Goal: Feedback & Contribution: Contribute content

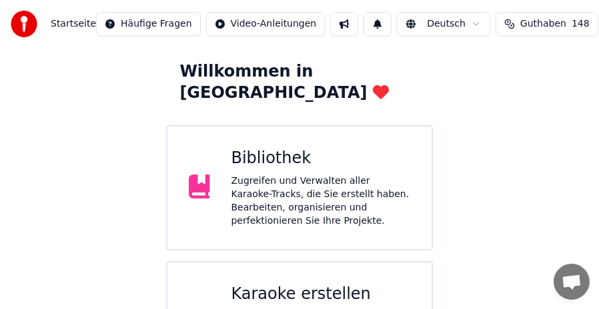
scroll to position [133, 0]
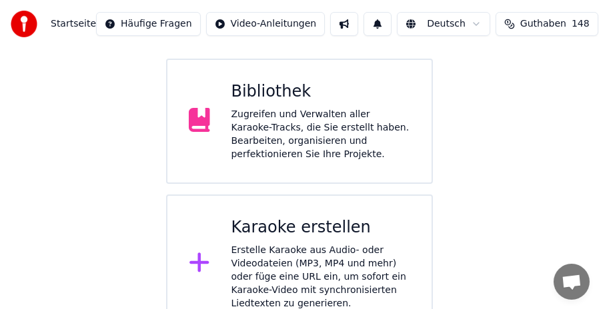
click at [331, 109] on div "Zugreifen und Verwalten aller Karaoke-Tracks, die Sie erstellt haben. Bearbeite…" at bounding box center [320, 134] width 179 height 53
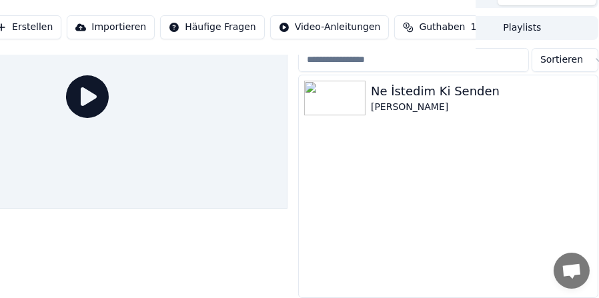
scroll to position [0, 123]
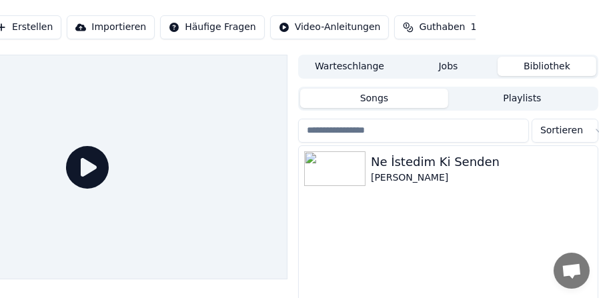
click at [521, 99] on button "Playlists" at bounding box center [522, 98] width 148 height 19
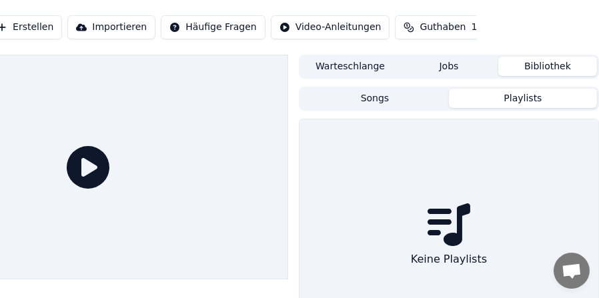
scroll to position [0, 122]
click at [382, 97] on button "Songs" at bounding box center [375, 98] width 148 height 19
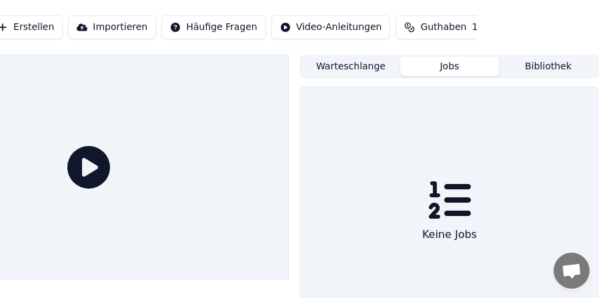
click at [456, 66] on button "Jobs" at bounding box center [449, 66] width 99 height 19
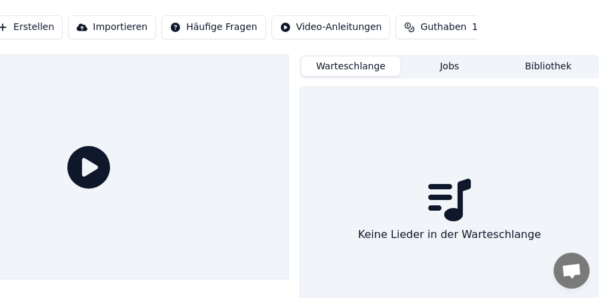
click at [357, 67] on button "Warteschlange" at bounding box center [350, 66] width 99 height 19
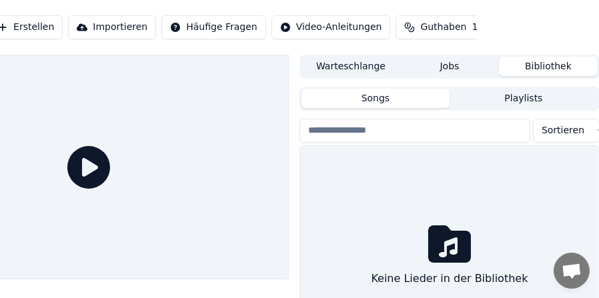
click at [540, 61] on button "Bibliothek" at bounding box center [548, 66] width 99 height 19
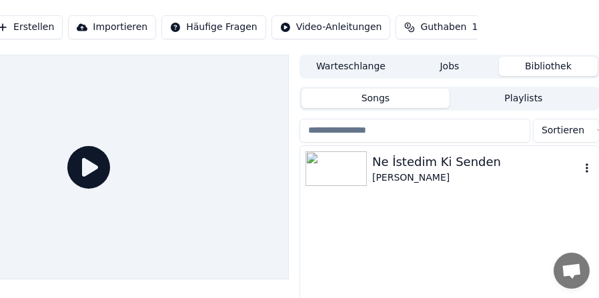
click at [421, 168] on div "Ne İstedim Ki Senden" at bounding box center [476, 162] width 208 height 19
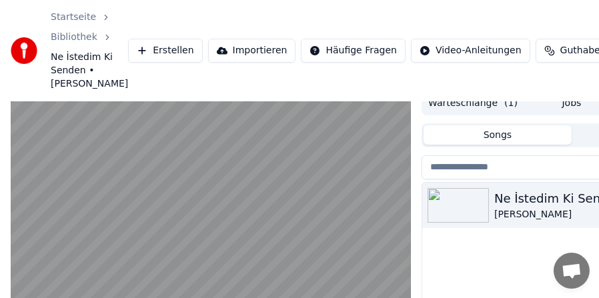
scroll to position [11, 0]
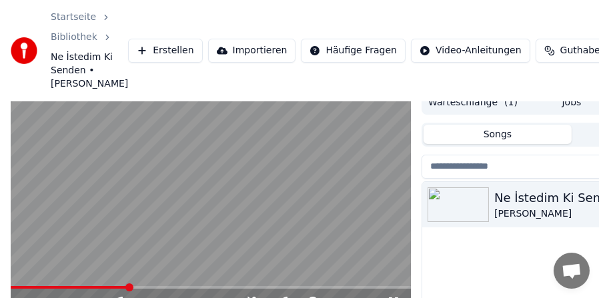
click at [155, 285] on video at bounding box center [211, 203] width 400 height 225
click at [155, 286] on video at bounding box center [211, 203] width 400 height 225
click at [155, 287] on span at bounding box center [211, 287] width 400 height 3
click at [181, 287] on span at bounding box center [211, 287] width 400 height 3
click at [213, 287] on span at bounding box center [211, 287] width 400 height 3
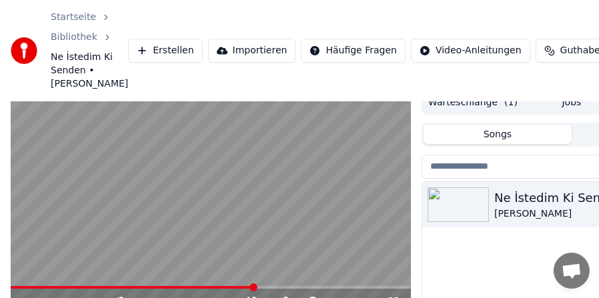
click at [217, 287] on span at bounding box center [133, 287] width 244 height 3
click at [207, 287] on span at bounding box center [117, 287] width 212 height 3
click at [215, 255] on video at bounding box center [211, 203] width 400 height 225
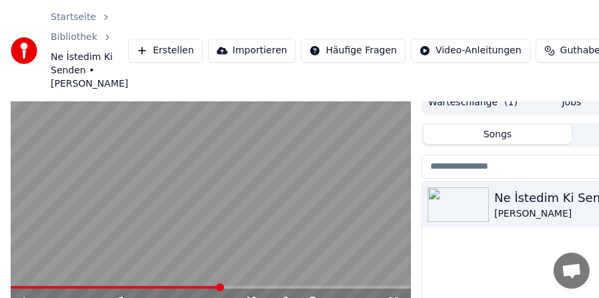
click at [215, 255] on video at bounding box center [211, 203] width 400 height 225
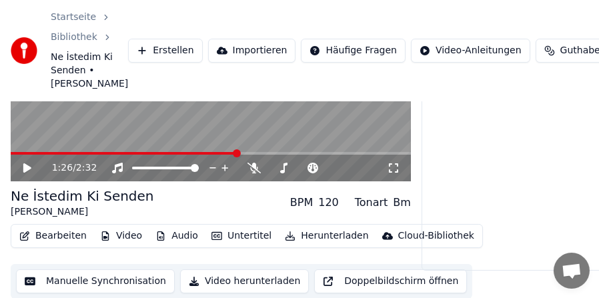
scroll to position [145, 0]
click at [68, 235] on button "Bearbeiten" at bounding box center [53, 235] width 78 height 19
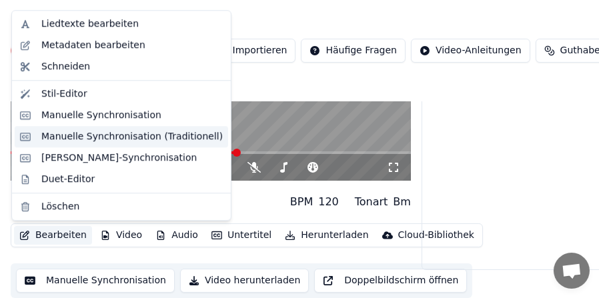
click at [83, 135] on div "Manuelle Synchronisation (Traditionell)" at bounding box center [131, 136] width 181 height 13
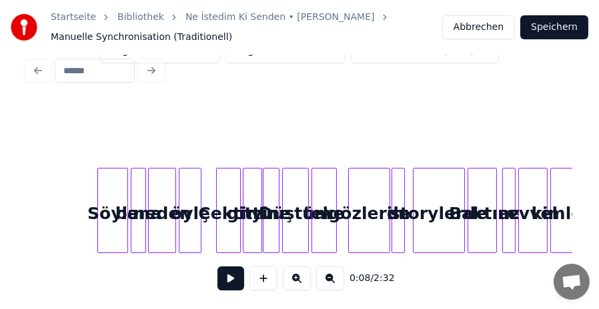
scroll to position [35, 0]
click at [299, 281] on button at bounding box center [297, 279] width 28 height 24
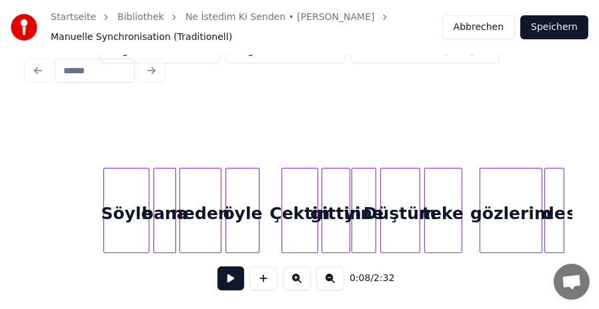
scroll to position [0, 7183]
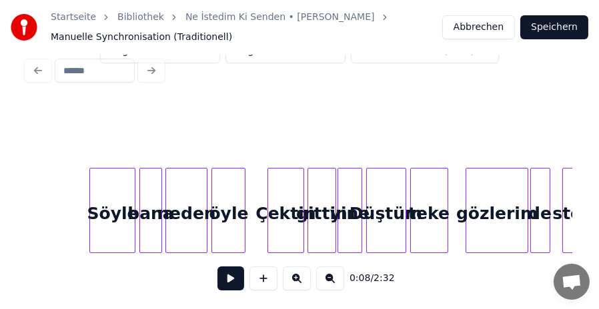
click at [299, 277] on button at bounding box center [297, 279] width 28 height 24
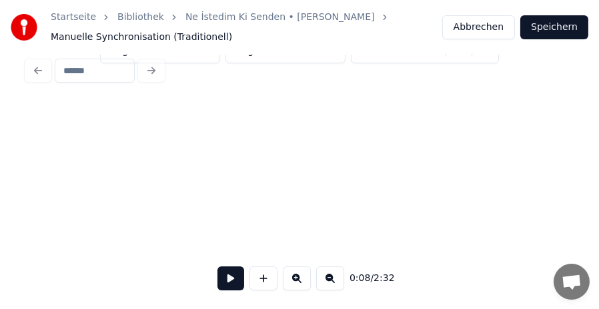
scroll to position [0, 19763]
click at [471, 32] on button "Abbrechen" at bounding box center [478, 27] width 73 height 24
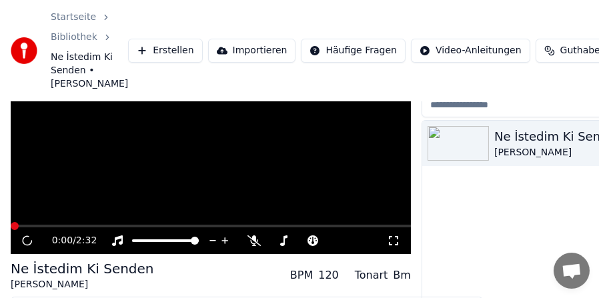
scroll to position [125, 0]
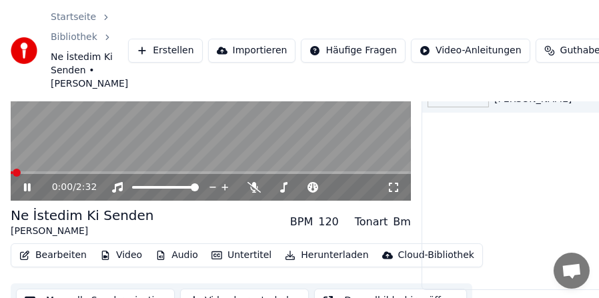
click at [89, 135] on video at bounding box center [211, 88] width 400 height 225
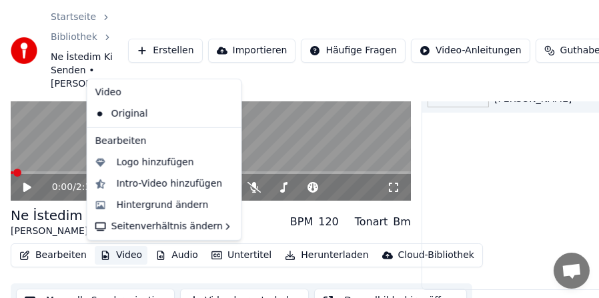
click at [114, 253] on button "Video" at bounding box center [121, 255] width 53 height 19
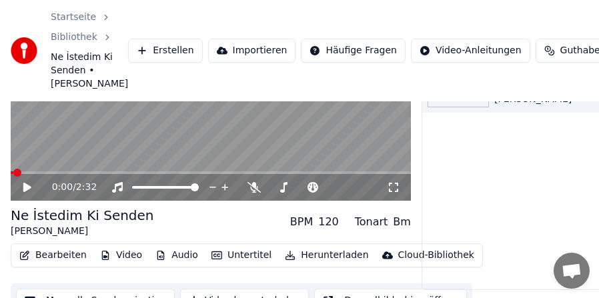
click at [169, 252] on button "Audio" at bounding box center [176, 255] width 53 height 19
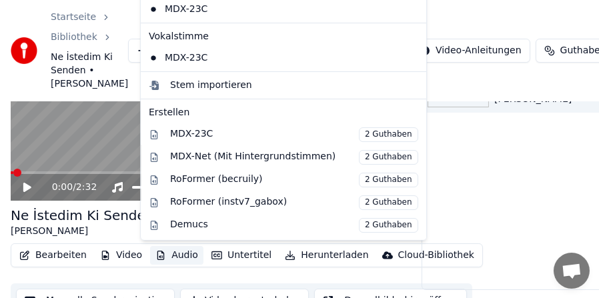
click at [169, 252] on button "Audio" at bounding box center [176, 255] width 53 height 19
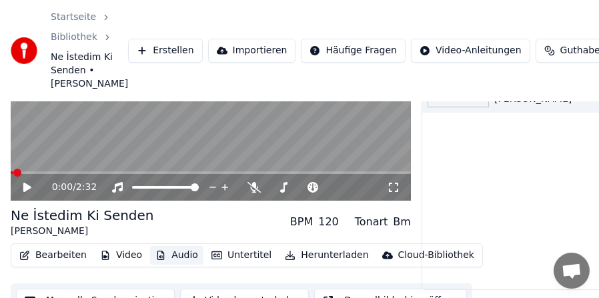
click at [169, 252] on button "Audio" at bounding box center [176, 255] width 53 height 19
click at [241, 253] on button "Untertitel" at bounding box center [241, 255] width 71 height 19
click at [180, 225] on div "Ne İstedim Ki Senden [PERSON_NAME] BPM 120 Tonart Bm" at bounding box center [211, 222] width 400 height 32
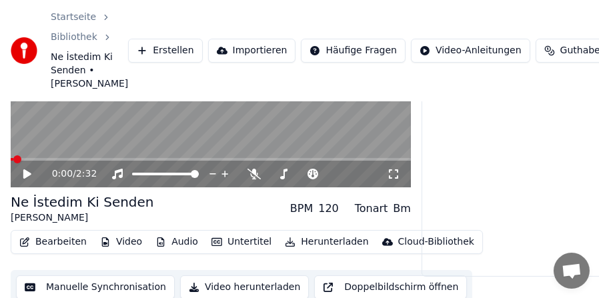
scroll to position [145, 0]
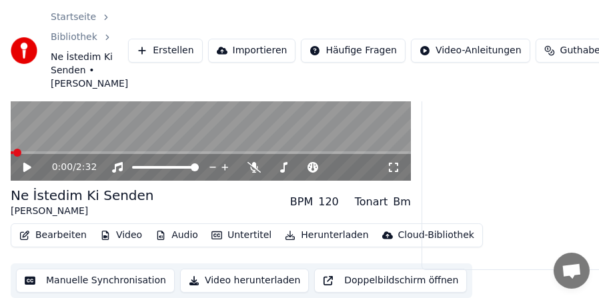
click at [72, 281] on button "Manuelle Synchronisation" at bounding box center [95, 281] width 159 height 24
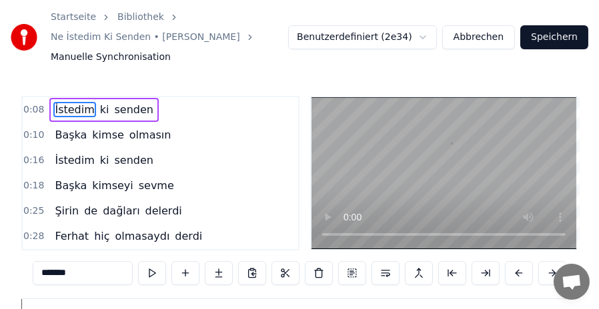
scroll to position [0, 737]
click at [432, 35] on html "Startseite Bibliothek Ne İstedim Ki Senden • [PERSON_NAME] Manuelle Synchronisa…" at bounding box center [299, 227] width 599 height 455
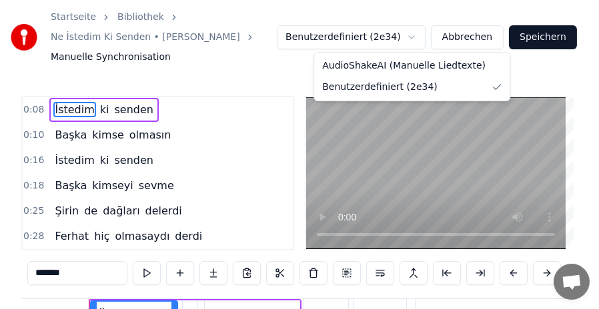
click at [432, 35] on html "Startseite Bibliothek Ne İstedim Ki Senden • [PERSON_NAME] Manuelle Synchronisa…" at bounding box center [299, 227] width 599 height 455
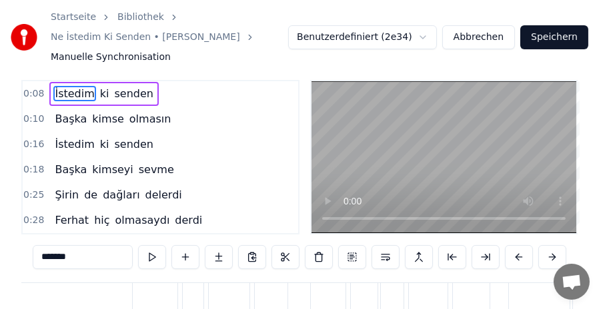
scroll to position [0, 0]
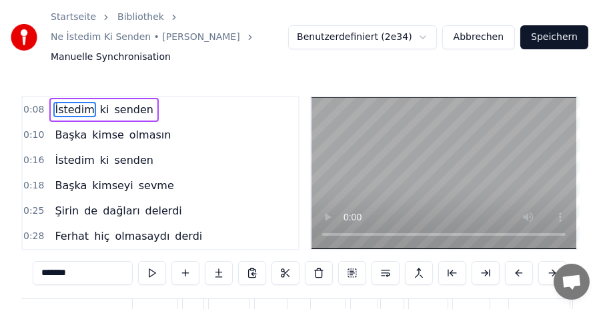
click at [147, 277] on button at bounding box center [152, 273] width 28 height 24
click at [150, 274] on button at bounding box center [152, 273] width 28 height 24
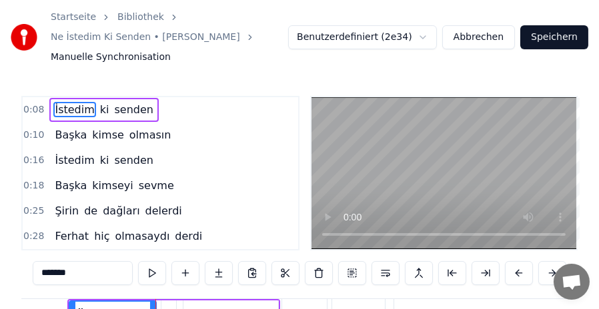
click at [150, 274] on button at bounding box center [152, 273] width 28 height 24
click at [458, 183] on video at bounding box center [443, 173] width 265 height 152
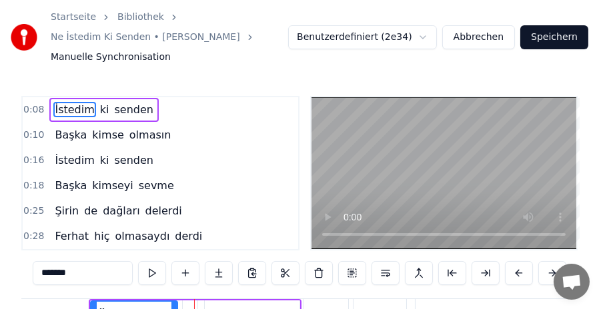
click at [458, 183] on video at bounding box center [443, 173] width 265 height 152
click at [450, 199] on video at bounding box center [443, 173] width 265 height 152
click at [96, 133] on span "kimse" at bounding box center [108, 134] width 34 height 15
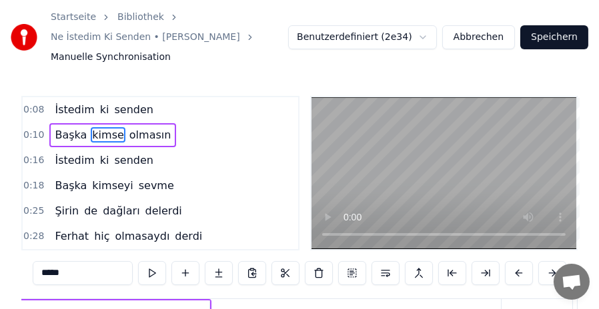
scroll to position [0, 1001]
click at [62, 159] on span "İstedim" at bounding box center [74, 160] width 42 height 15
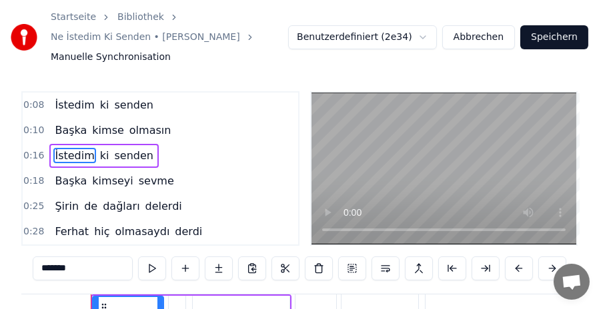
scroll to position [0, 1550]
click at [99, 155] on span "ki" at bounding box center [105, 155] width 12 height 15
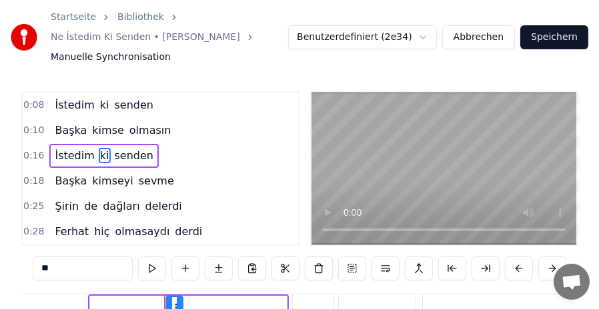
click at [120, 153] on span "senden" at bounding box center [133, 155] width 41 height 15
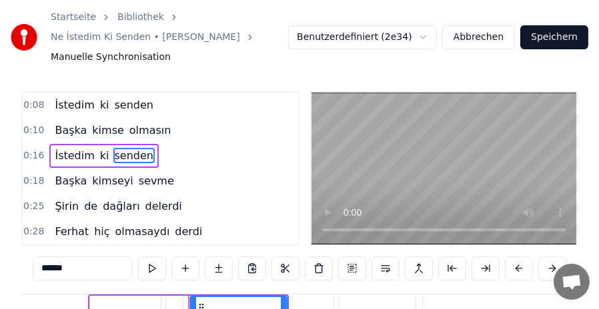
click at [137, 181] on span "sevme" at bounding box center [156, 180] width 38 height 15
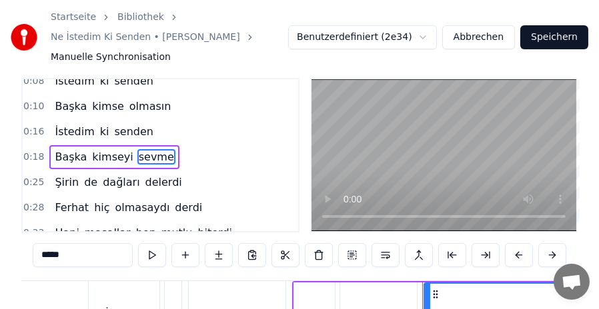
scroll to position [11, 0]
click at [173, 205] on span "derdi" at bounding box center [188, 206] width 30 height 15
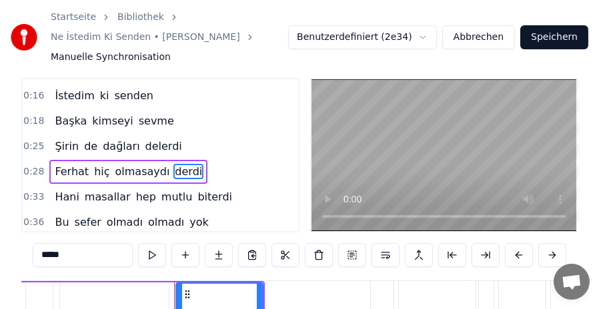
scroll to position [0, 3078]
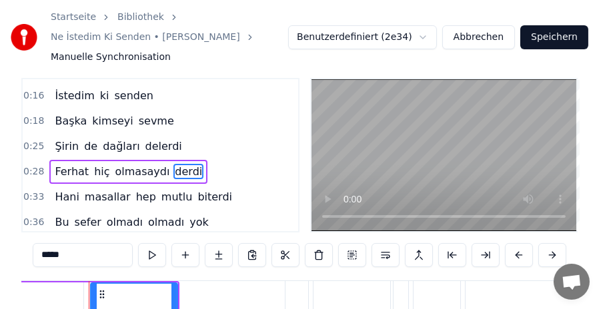
click at [125, 165] on span "olmasaydı" at bounding box center [142, 171] width 57 height 15
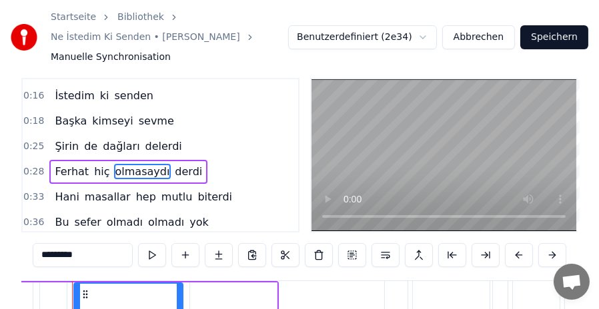
scroll to position [0, 2963]
click at [175, 167] on span "derdi" at bounding box center [188, 171] width 30 height 15
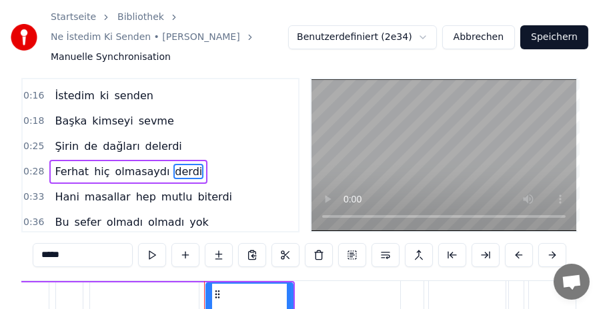
click at [173, 167] on span "derdi" at bounding box center [188, 171] width 30 height 15
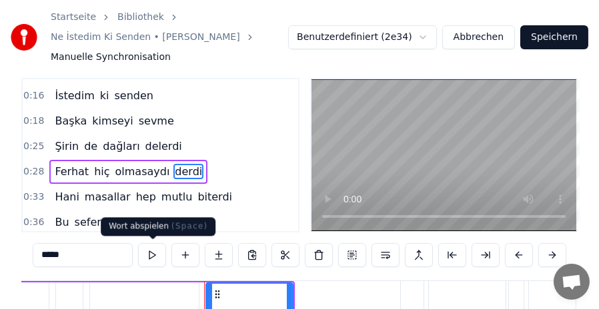
click at [147, 257] on button at bounding box center [152, 255] width 28 height 24
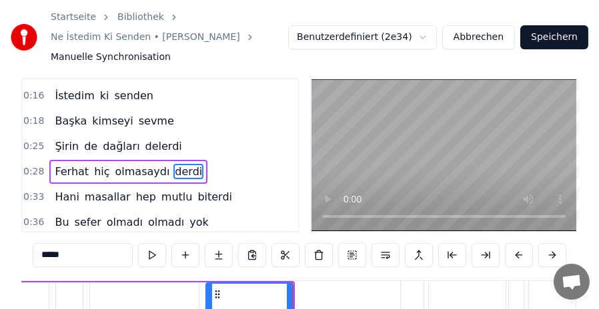
click at [147, 257] on button at bounding box center [152, 255] width 28 height 24
click at [66, 253] on input "*****" at bounding box center [83, 255] width 100 height 24
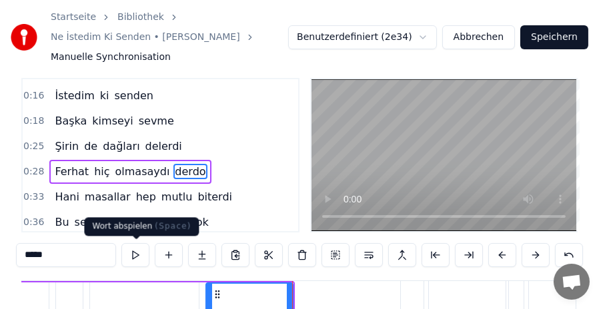
click at [136, 257] on button at bounding box center [135, 255] width 28 height 24
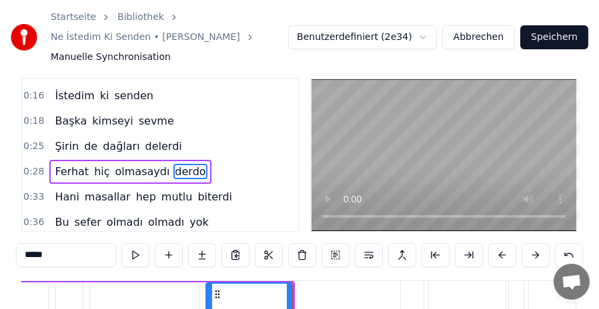
click at [52, 255] on input "*****" at bounding box center [66, 255] width 100 height 24
type input "*****"
click at [173, 169] on span "derdi" at bounding box center [188, 171] width 30 height 15
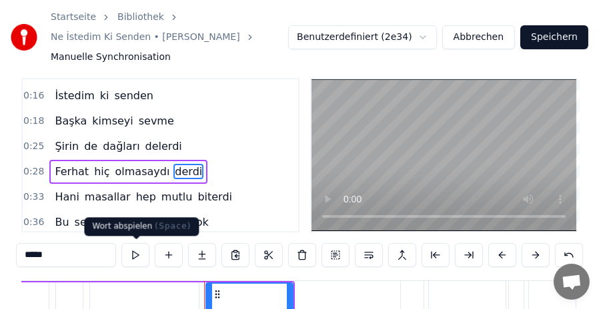
click at [139, 256] on button at bounding box center [135, 255] width 28 height 24
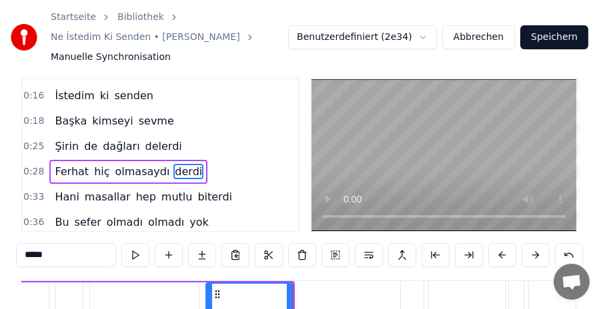
click at [139, 256] on button at bounding box center [135, 255] width 28 height 24
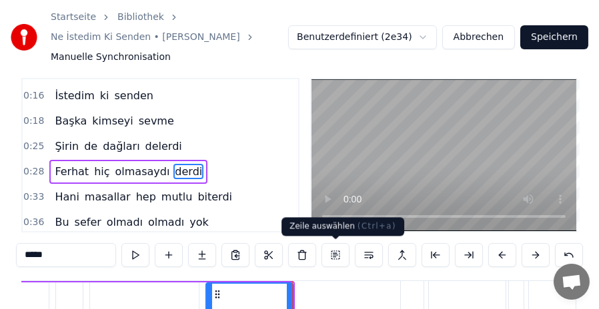
click at [334, 255] on button at bounding box center [335, 255] width 28 height 24
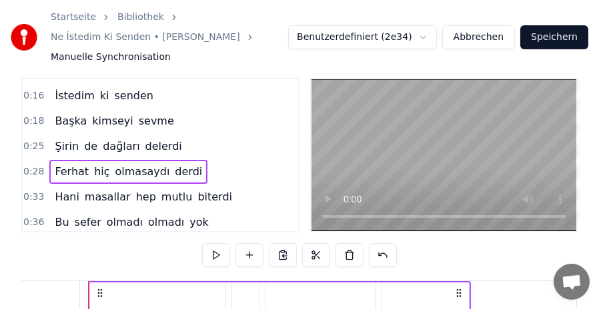
scroll to position [85, 0]
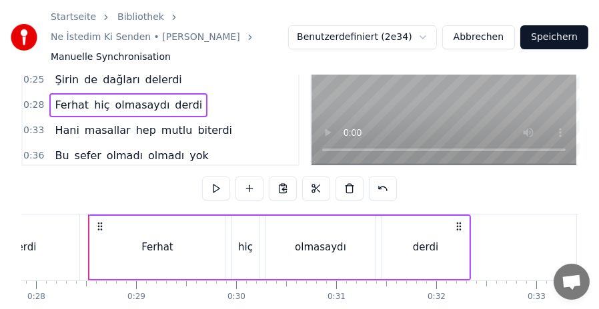
click at [459, 226] on icon at bounding box center [459, 226] width 11 height 11
click at [456, 229] on icon at bounding box center [459, 226] width 11 height 11
click at [170, 245] on div "Ferhat" at bounding box center [157, 247] width 32 height 15
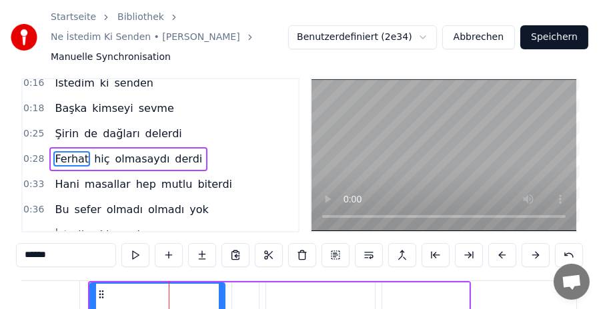
scroll to position [62, 0]
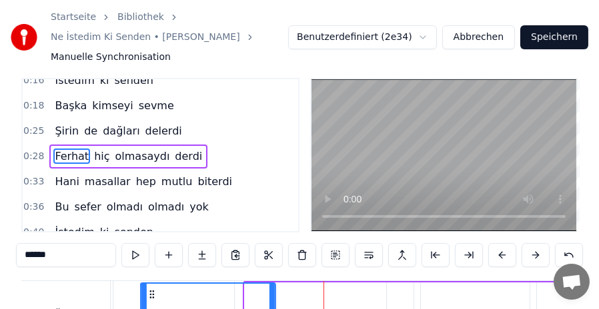
click at [147, 293] on icon at bounding box center [152, 294] width 11 height 11
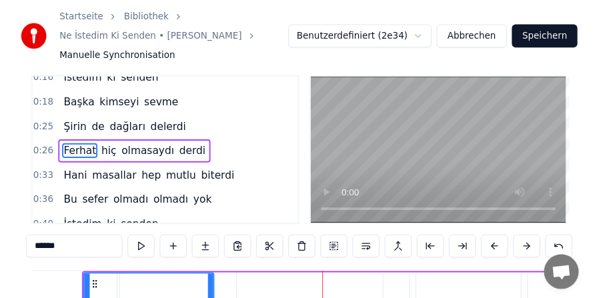
scroll to position [0, 2613]
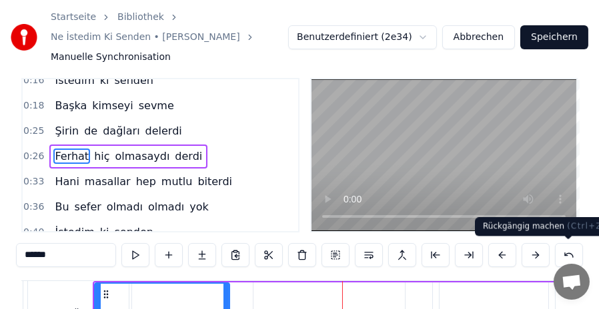
click at [568, 252] on button at bounding box center [569, 255] width 28 height 24
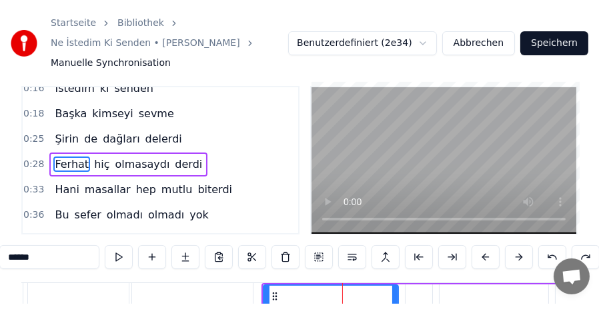
scroll to position [14, 0]
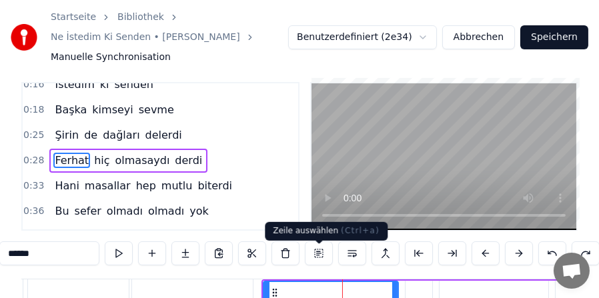
click at [320, 260] on button at bounding box center [319, 253] width 28 height 24
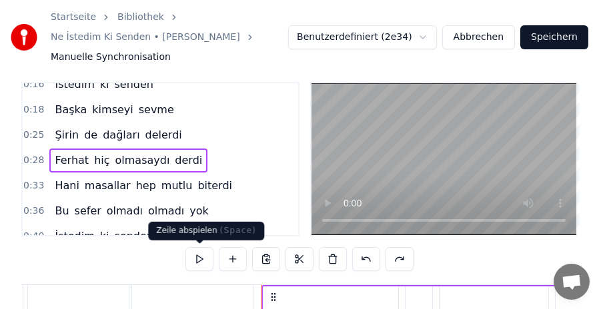
click at [199, 261] on button at bounding box center [199, 259] width 28 height 24
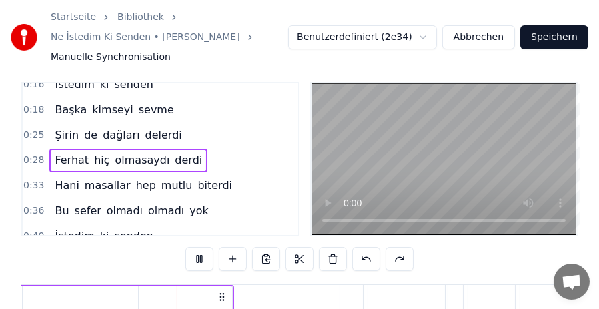
scroll to position [0, 3041]
click at [199, 261] on button at bounding box center [199, 259] width 28 height 24
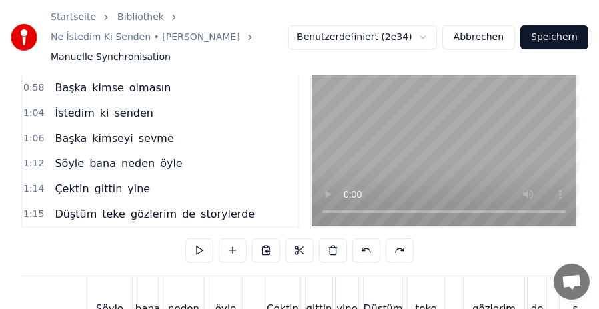
scroll to position [396, 0]
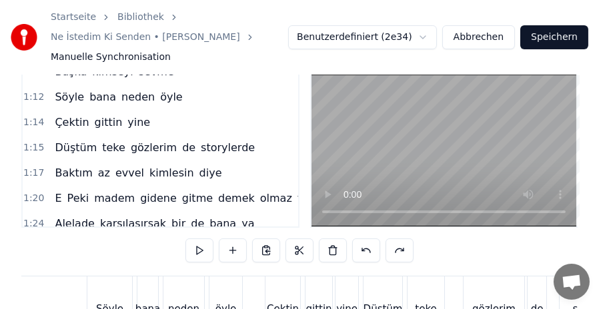
click at [62, 89] on span "Söyle" at bounding box center [69, 96] width 32 height 15
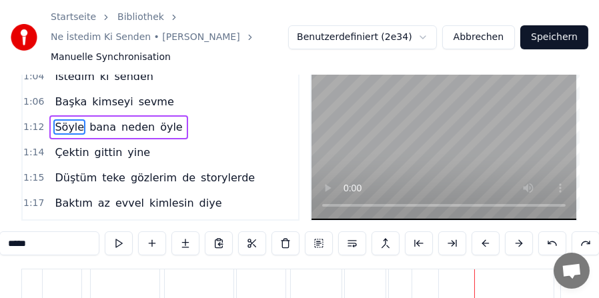
scroll to position [431, 0]
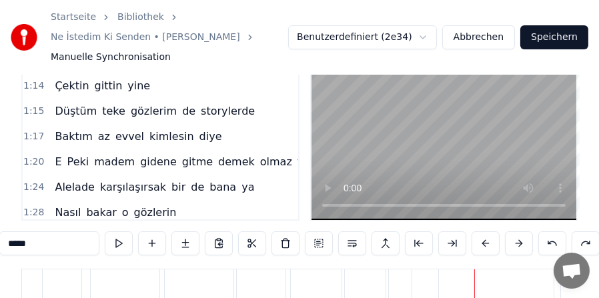
click at [71, 182] on span "Alelade" at bounding box center [74, 186] width 42 height 15
type input "*******"
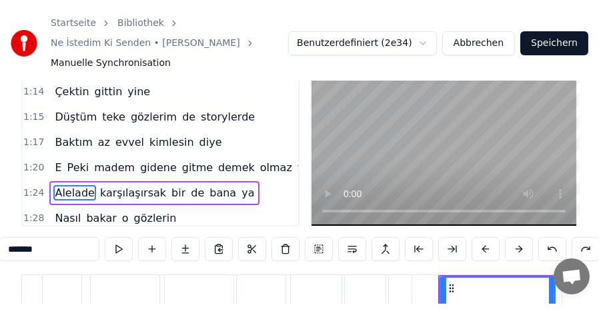
scroll to position [498, 0]
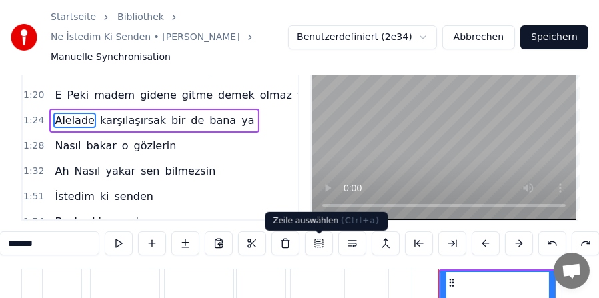
click at [321, 251] on button at bounding box center [319, 243] width 28 height 24
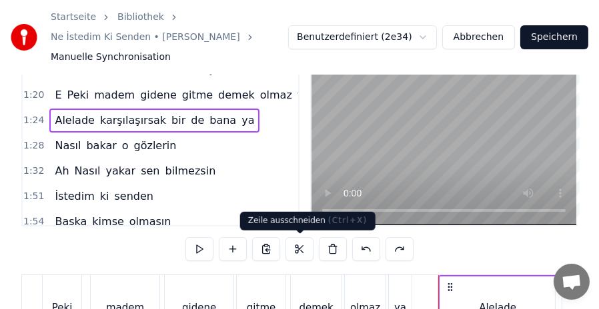
click at [299, 250] on button at bounding box center [299, 249] width 28 height 24
click at [300, 249] on button at bounding box center [299, 249] width 28 height 24
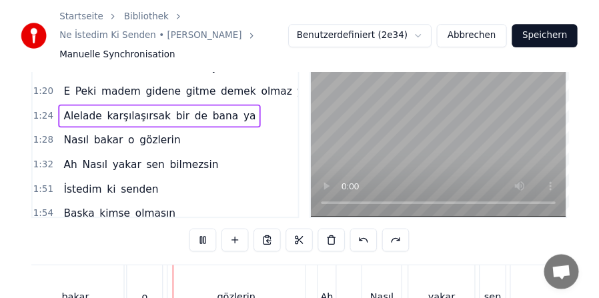
scroll to position [0, 8932]
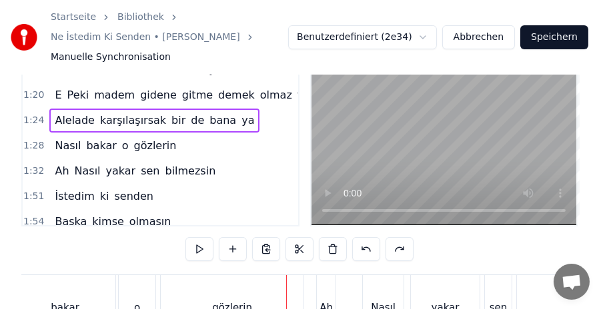
click at [62, 113] on span "Alelade" at bounding box center [74, 120] width 42 height 15
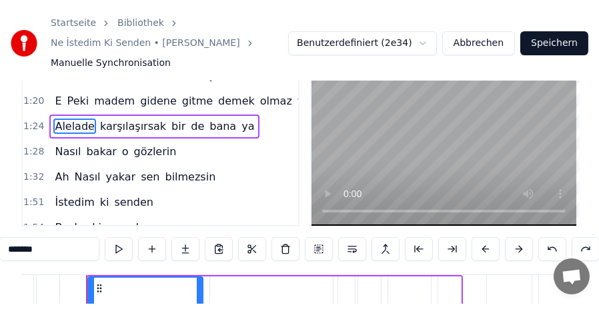
scroll to position [0, 8405]
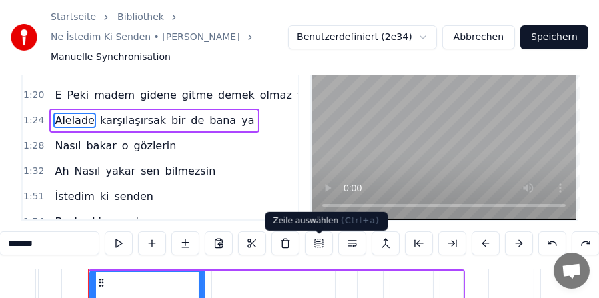
click at [317, 251] on button at bounding box center [319, 243] width 28 height 24
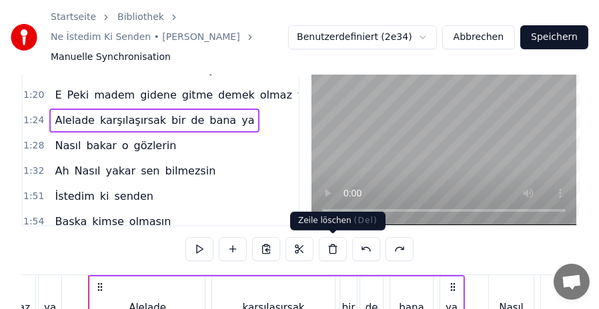
click at [331, 251] on button at bounding box center [333, 249] width 28 height 24
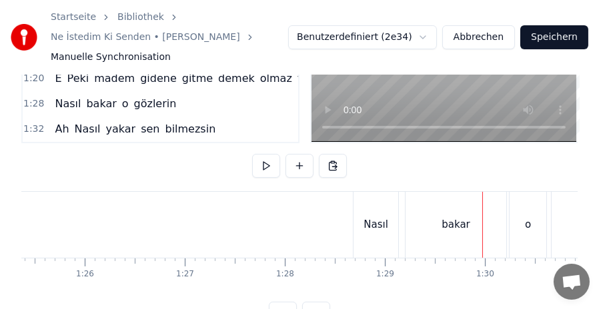
scroll to position [106, 0]
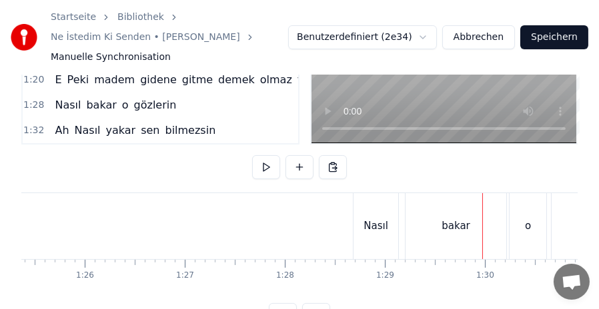
click at [484, 33] on button "Abbrechen" at bounding box center [478, 37] width 73 height 24
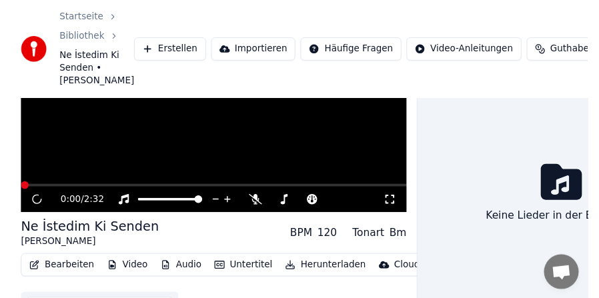
scroll to position [145, 0]
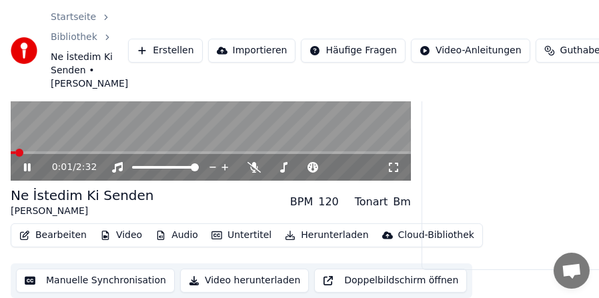
click at [221, 123] on video at bounding box center [211, 68] width 400 height 225
click at [118, 283] on button "Manuelle Synchronisation" at bounding box center [95, 281] width 159 height 24
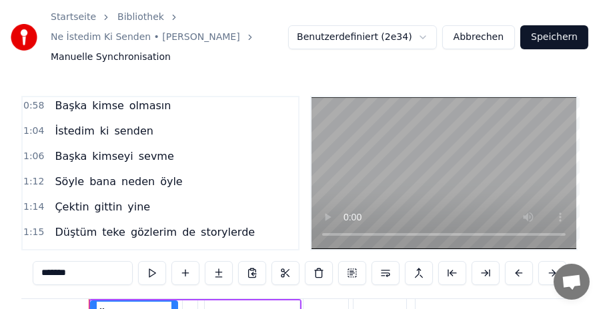
click at [493, 38] on button "Abbrechen" at bounding box center [478, 37] width 73 height 24
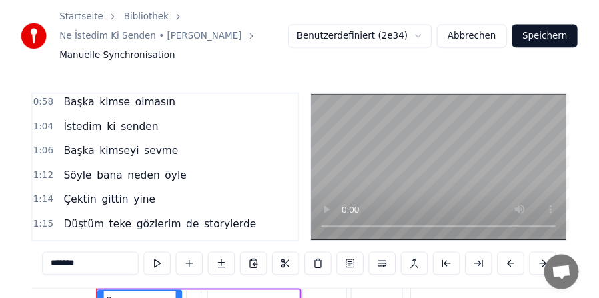
scroll to position [125, 0]
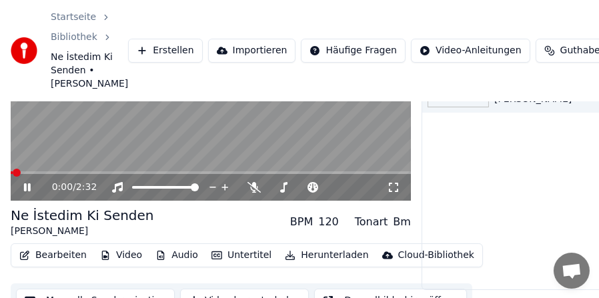
click at [94, 137] on video at bounding box center [211, 88] width 400 height 225
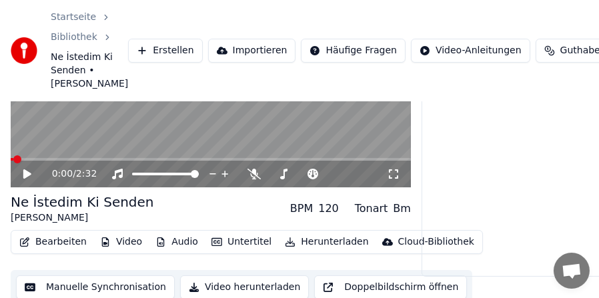
scroll to position [145, 0]
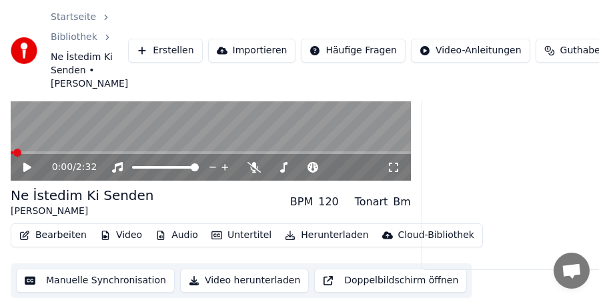
click at [54, 241] on button "Bearbeiten" at bounding box center [53, 235] width 78 height 19
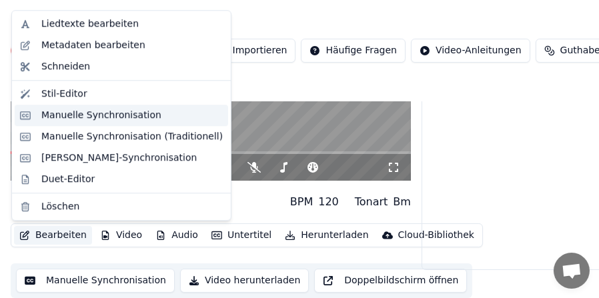
click at [61, 115] on div "Manuelle Synchronisation" at bounding box center [101, 115] width 120 height 13
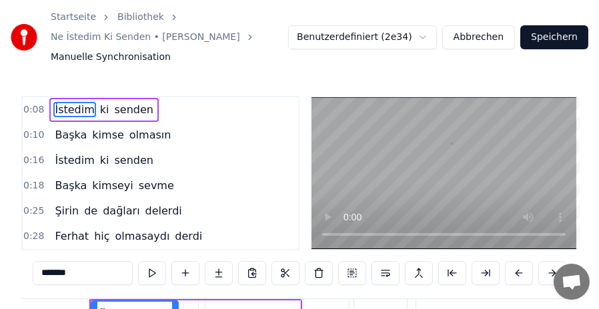
scroll to position [0, 737]
click at [490, 37] on button "Abbrechen" at bounding box center [478, 37] width 73 height 24
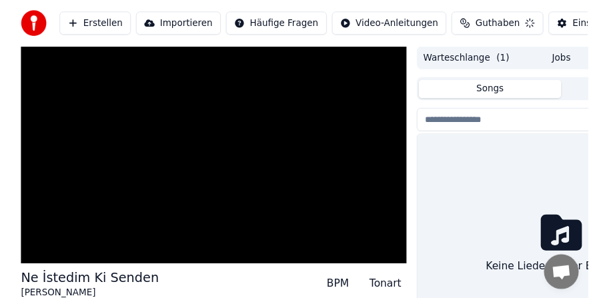
scroll to position [125, 0]
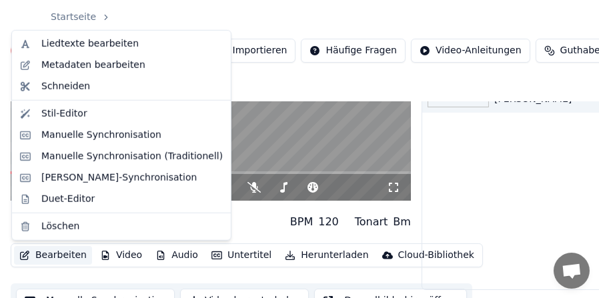
click at [64, 255] on button "Bearbeiten" at bounding box center [53, 255] width 78 height 19
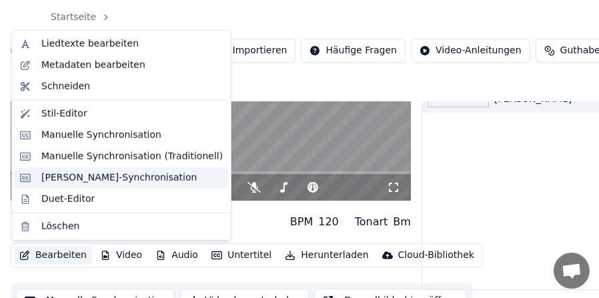
click at [97, 181] on div "[PERSON_NAME]-Synchronisation" at bounding box center [118, 177] width 155 height 13
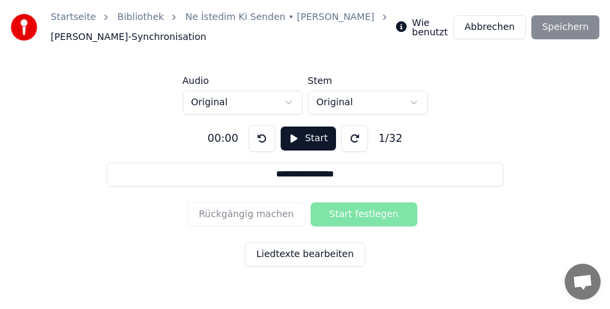
click at [296, 261] on button "Liedtexte bearbeiten" at bounding box center [305, 255] width 120 height 24
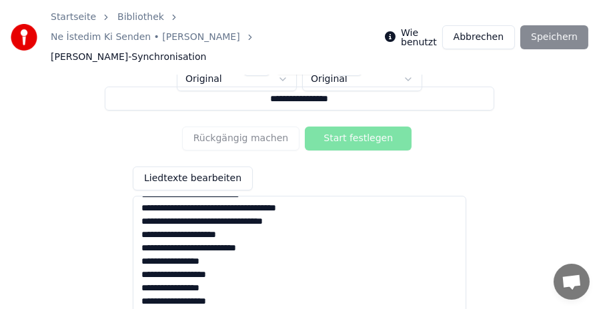
scroll to position [200, 0]
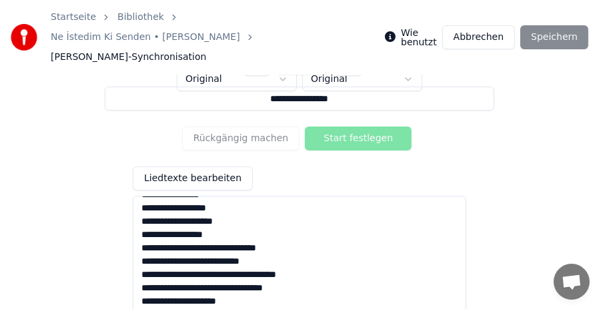
click at [237, 256] on textarea "**********" at bounding box center [299, 262] width 333 height 133
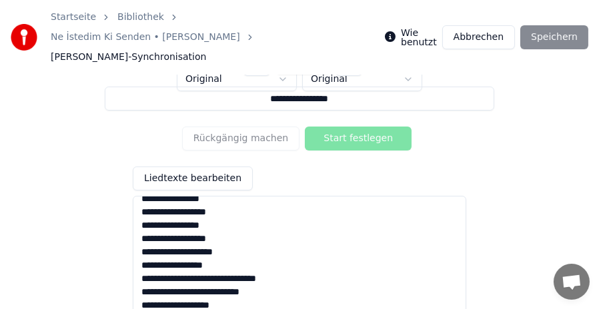
scroll to position [236, 0]
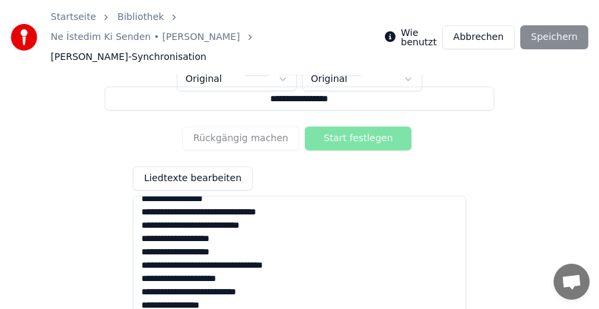
click at [229, 247] on textarea "**********" at bounding box center [299, 262] width 333 height 133
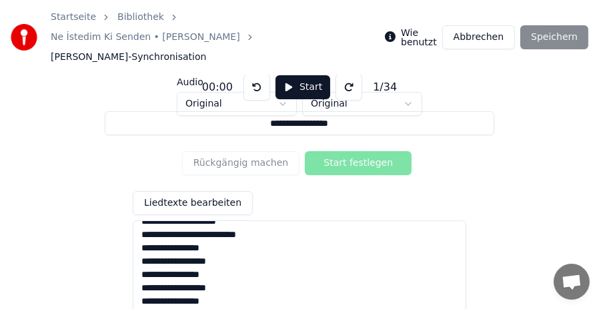
scroll to position [0, 0]
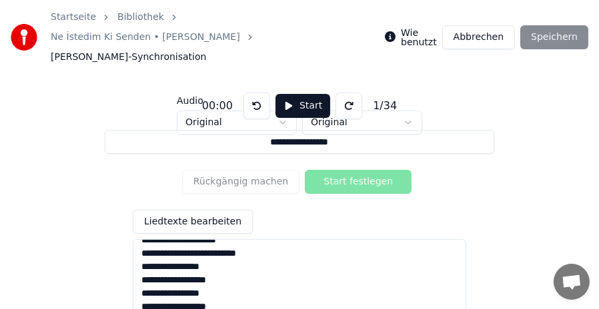
type textarea "**********"
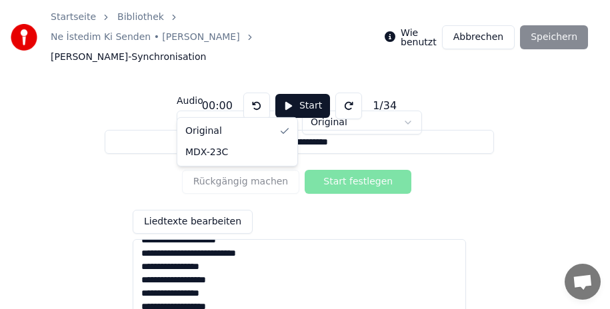
click at [277, 104] on html "**********" at bounding box center [305, 151] width 610 height 303
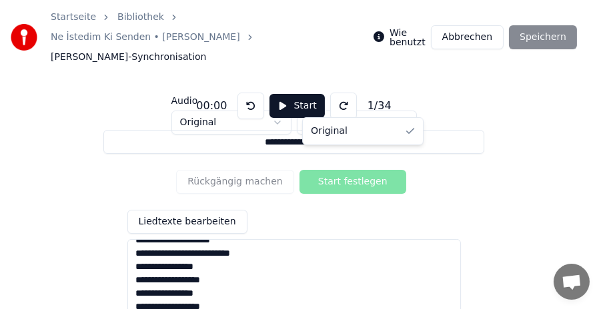
click at [410, 102] on html "**********" at bounding box center [299, 151] width 599 height 303
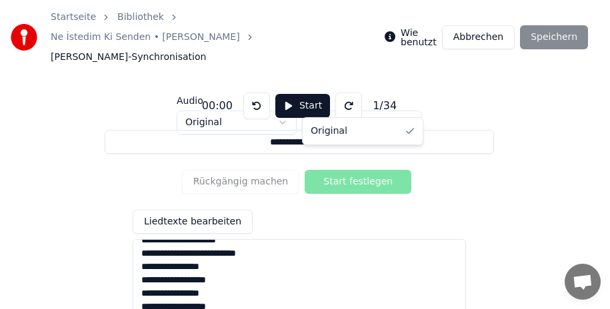
click at [410, 102] on html "**********" at bounding box center [305, 151] width 610 height 303
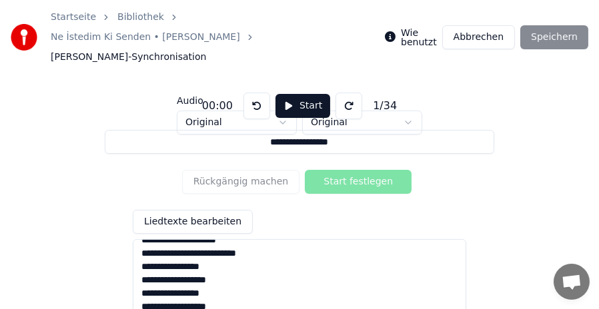
click at [487, 28] on button "Abbrechen" at bounding box center [478, 37] width 73 height 24
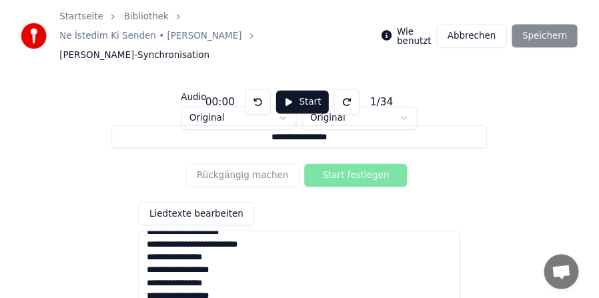
scroll to position [125, 0]
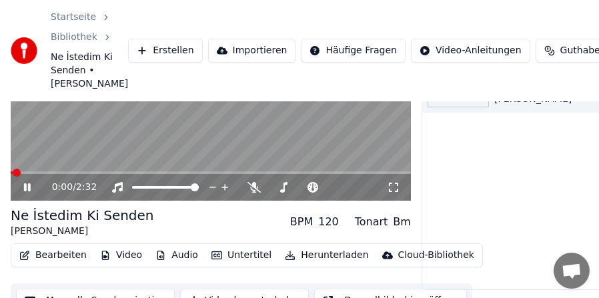
click at [73, 141] on video at bounding box center [211, 88] width 400 height 225
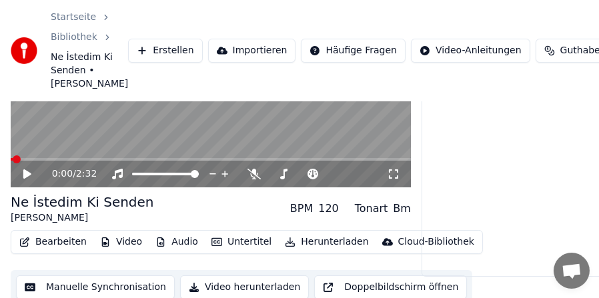
scroll to position [145, 0]
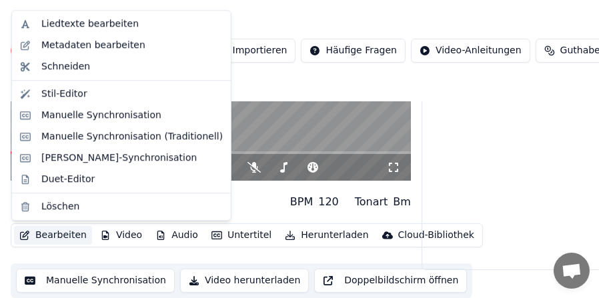
click at [58, 231] on button "Bearbeiten" at bounding box center [53, 235] width 78 height 19
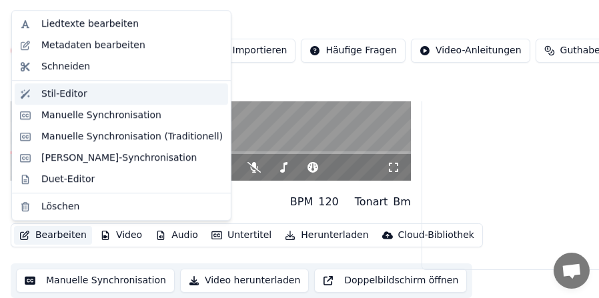
click at [72, 92] on div "Stil-Editor" at bounding box center [64, 93] width 46 height 13
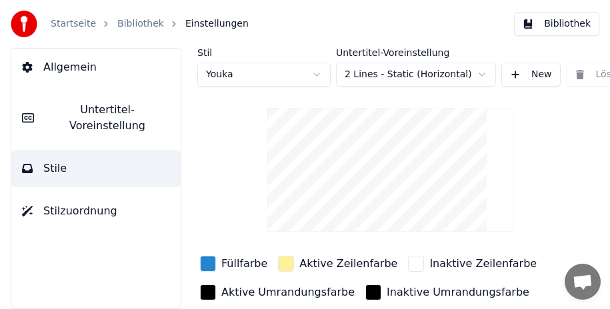
click at [315, 74] on html "Startseite Bibliothek Einstellungen Bibliothek Allgemein Untertitel-Voreinstell…" at bounding box center [305, 154] width 610 height 309
click at [71, 203] on span "Stilzuordnung" at bounding box center [80, 211] width 74 height 16
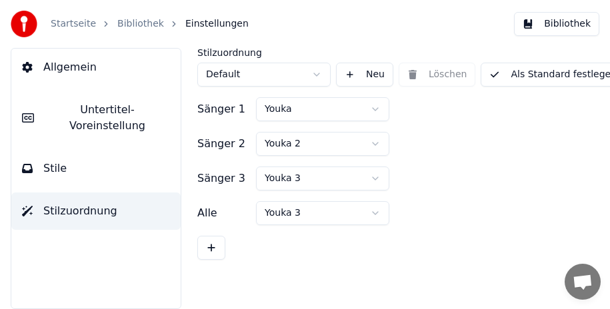
click at [76, 106] on span "Untertitel-Voreinstellung" at bounding box center [107, 118] width 125 height 32
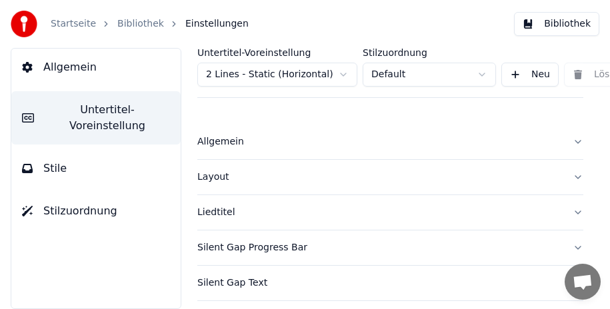
click at [83, 66] on span "Allgemein" at bounding box center [69, 67] width 53 height 16
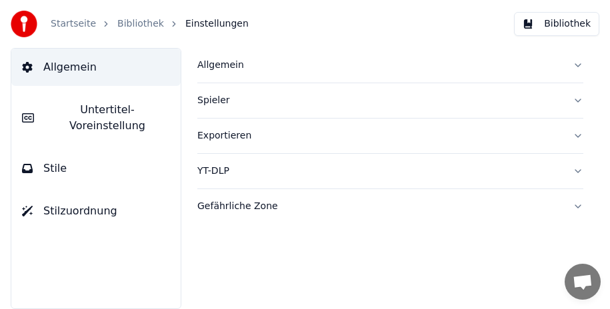
click at [85, 113] on span "Untertitel-Voreinstellung" at bounding box center [107, 118] width 125 height 32
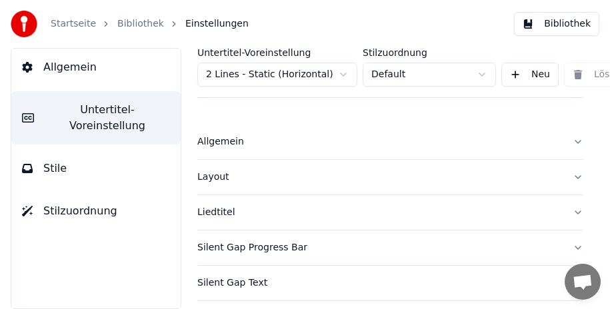
scroll to position [67, 0]
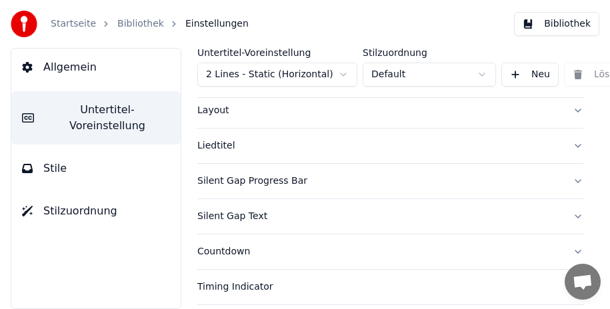
click at [567, 144] on button "Liedtitel" at bounding box center [390, 146] width 386 height 35
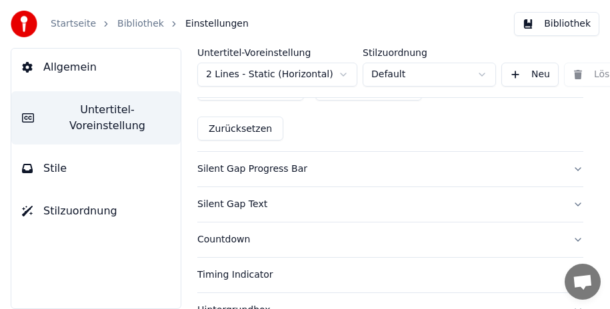
scroll to position [667, 0]
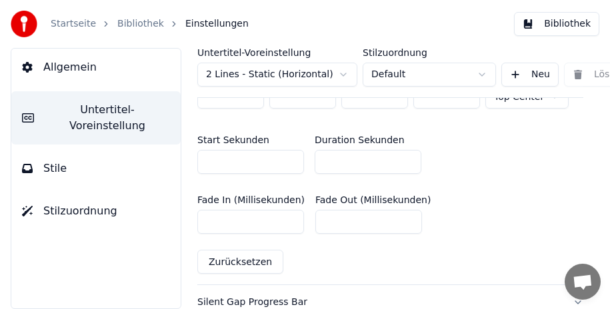
click at [408, 163] on input "**" at bounding box center [368, 162] width 107 height 24
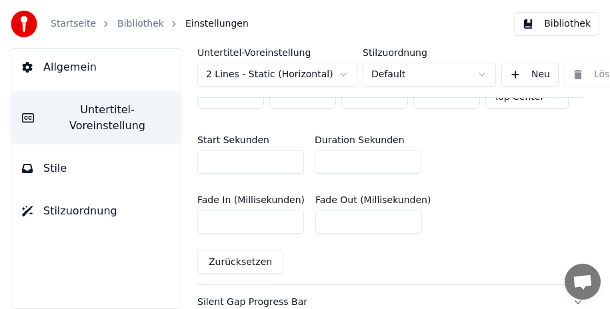
click at [408, 163] on input "*" at bounding box center [368, 162] width 107 height 24
type input "*"
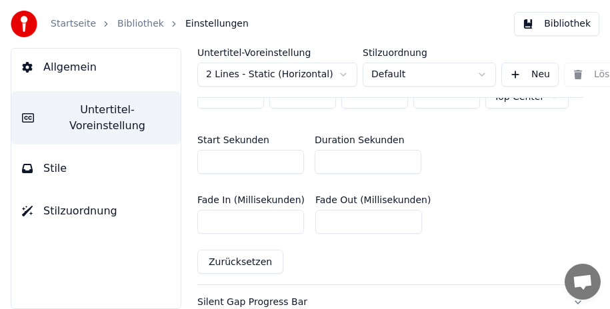
click at [408, 163] on input "*" at bounding box center [368, 162] width 107 height 24
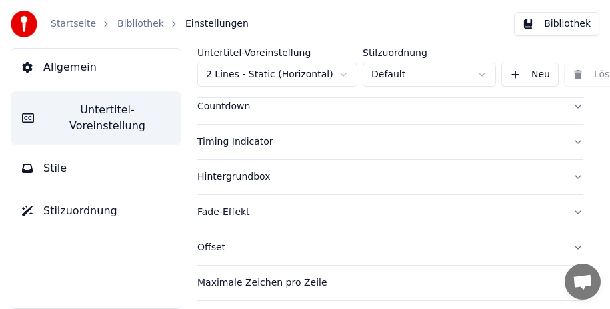
scroll to position [1014, 0]
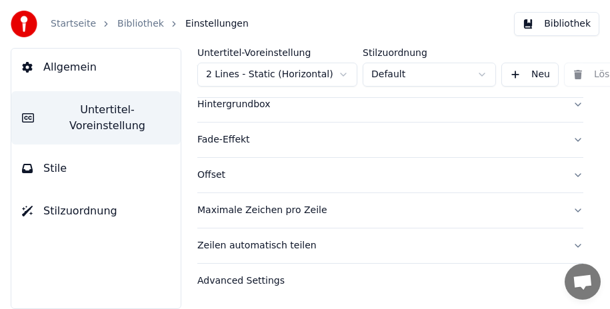
click at [77, 66] on span "Allgemein" at bounding box center [69, 67] width 53 height 16
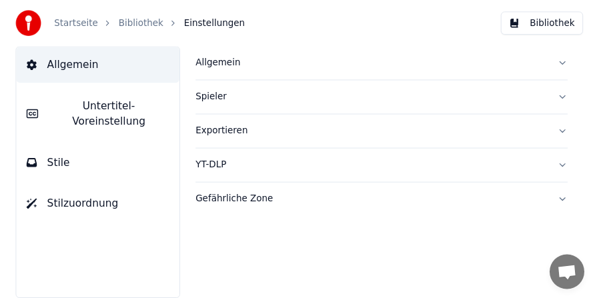
scroll to position [0, 0]
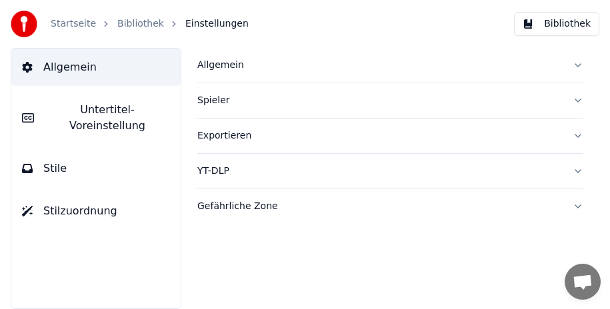
click at [551, 24] on button "Bibliothek" at bounding box center [556, 24] width 85 height 24
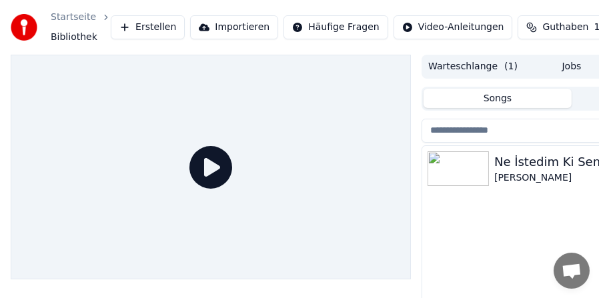
click at [580, 173] on div "[PERSON_NAME]" at bounding box center [598, 177] width 208 height 13
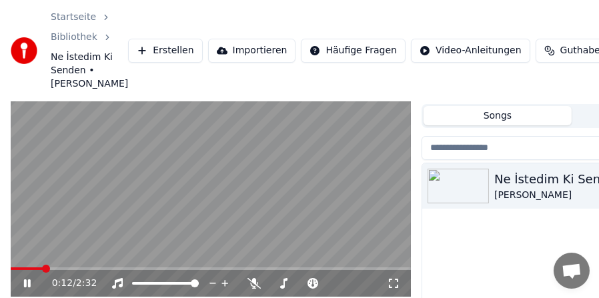
scroll to position [34, 0]
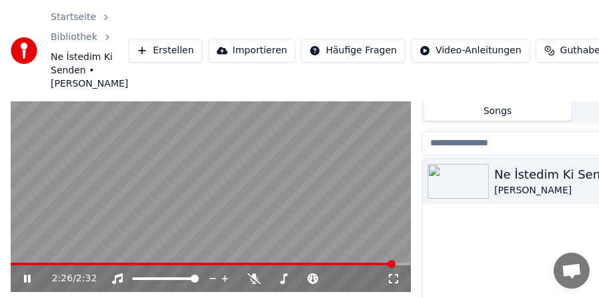
click at [315, 205] on video at bounding box center [211, 179] width 400 height 225
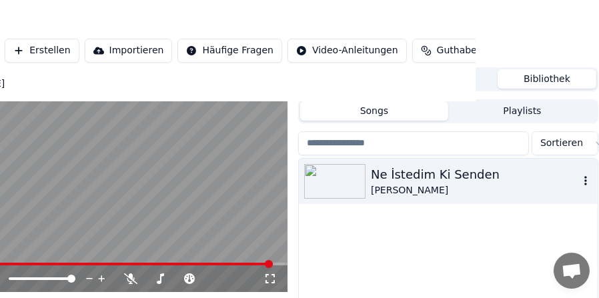
scroll to position [0, 123]
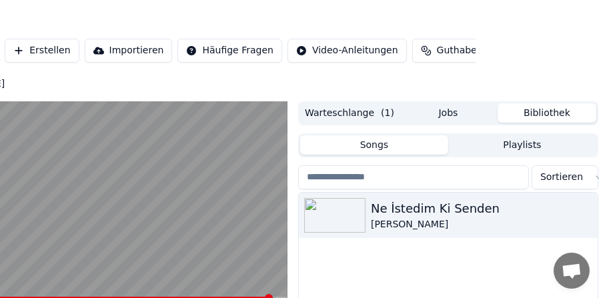
click at [513, 138] on button "Playlists" at bounding box center [522, 144] width 148 height 19
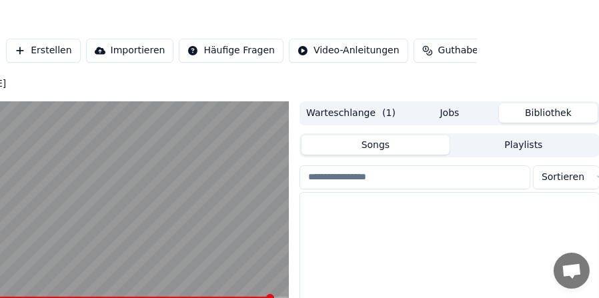
click at [384, 146] on button "Songs" at bounding box center [375, 144] width 148 height 19
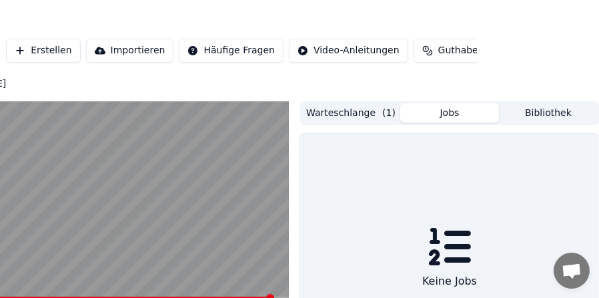
click at [448, 107] on button "Jobs" at bounding box center [449, 112] width 99 height 19
click at [361, 114] on button "Warteschlange ( 1 )" at bounding box center [350, 112] width 99 height 19
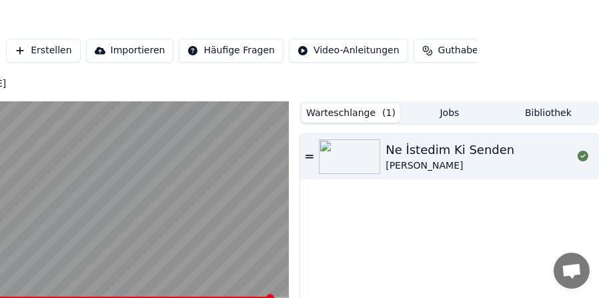
click at [542, 114] on button "Bibliothek" at bounding box center [548, 112] width 99 height 19
click at [371, 114] on button "Warteschlange ( 1 )" at bounding box center [350, 112] width 99 height 19
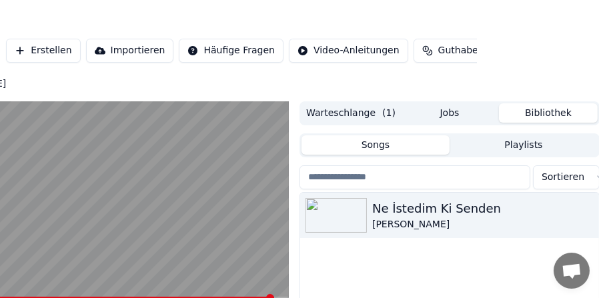
click at [555, 113] on button "Bibliothek" at bounding box center [548, 112] width 99 height 19
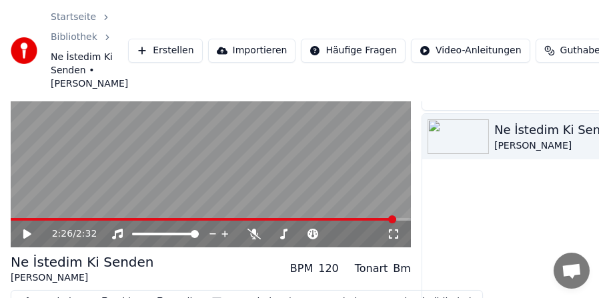
scroll to position [145, 0]
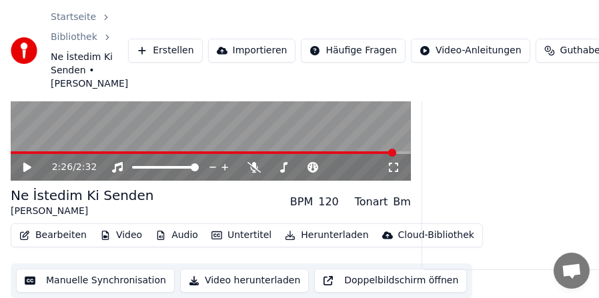
click at [229, 281] on button "Video herunterladen" at bounding box center [244, 281] width 129 height 24
click at [317, 235] on button "Herunterladen" at bounding box center [326, 235] width 94 height 19
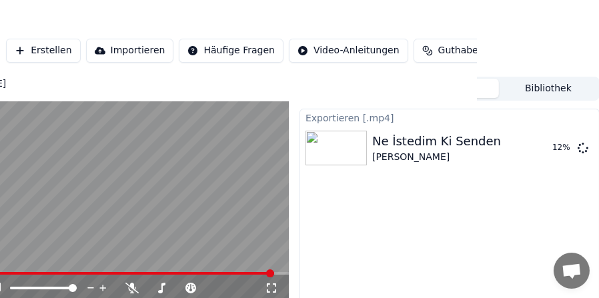
scroll to position [0, 122]
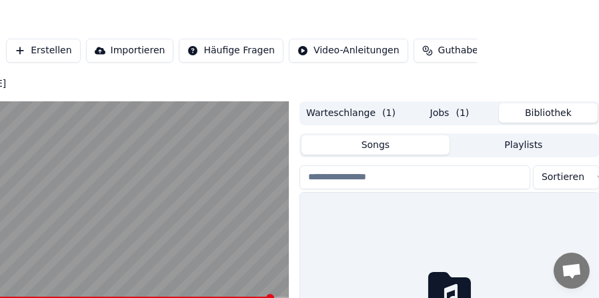
click at [533, 109] on button "Bibliothek" at bounding box center [548, 112] width 99 height 19
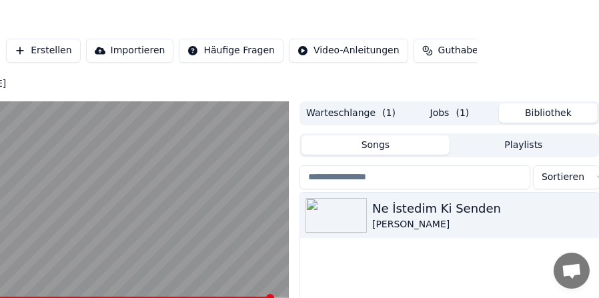
scroll to position [0, 123]
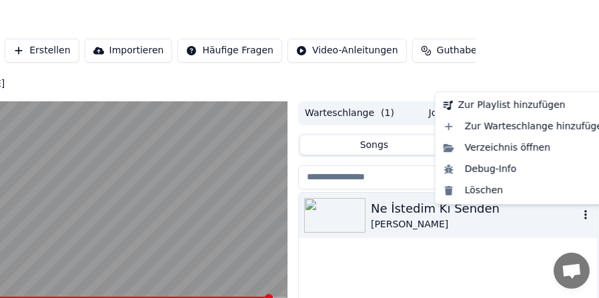
click at [584, 213] on icon "button" at bounding box center [585, 214] width 13 height 11
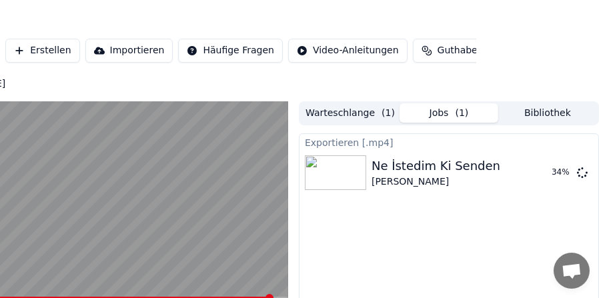
click at [446, 115] on button "Jobs ( 1 )" at bounding box center [449, 112] width 99 height 19
click at [357, 116] on button "Warteschlange ( 1 )" at bounding box center [350, 112] width 99 height 19
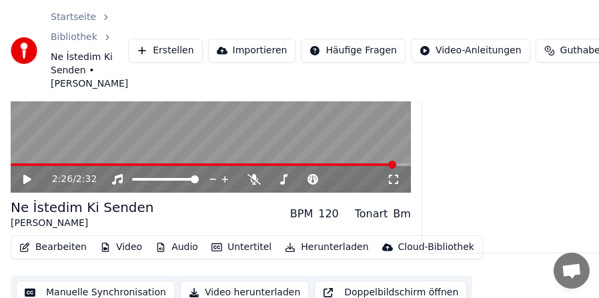
scroll to position [145, 0]
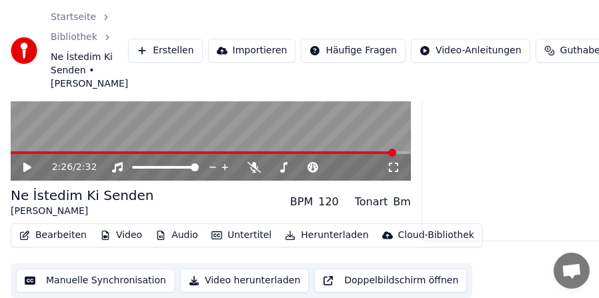
click at [48, 234] on button "Bearbeiten" at bounding box center [53, 235] width 78 height 19
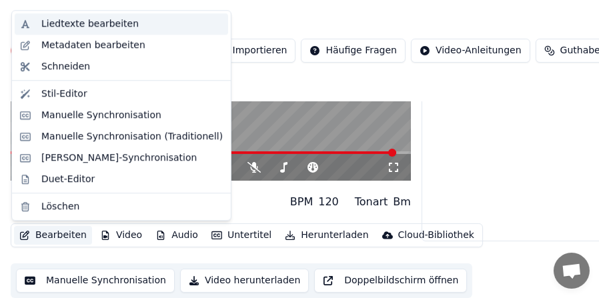
click at [75, 19] on div "Liedtexte bearbeiten" at bounding box center [89, 23] width 97 height 13
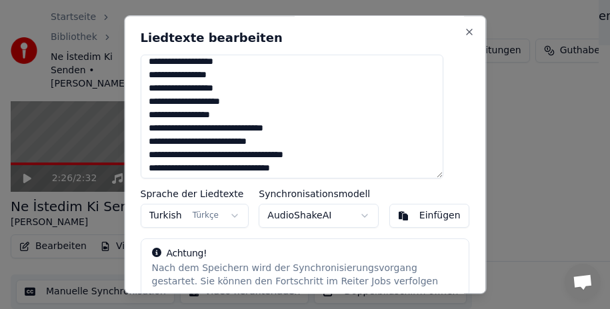
scroll to position [187, 0]
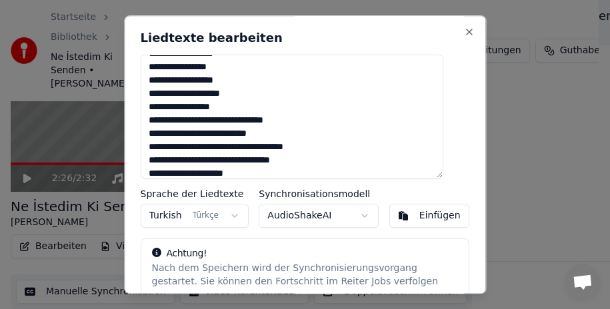
click at [163, 122] on textarea "**********" at bounding box center [292, 117] width 303 height 124
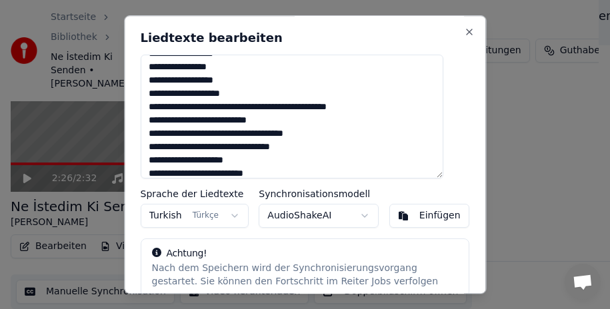
click at [286, 108] on textarea "**********" at bounding box center [292, 117] width 303 height 124
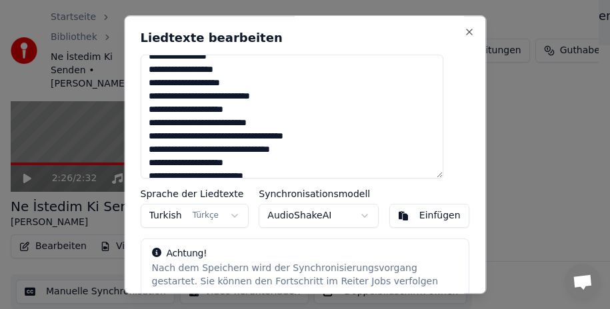
scroll to position [205, 0]
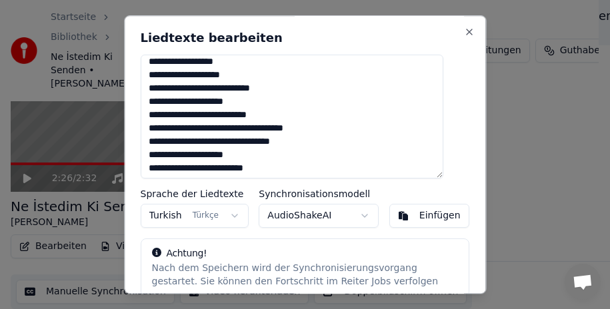
click at [279, 129] on textarea "**********" at bounding box center [292, 117] width 303 height 124
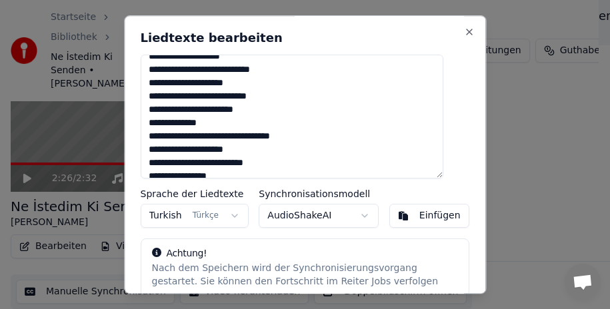
scroll to position [232, 0]
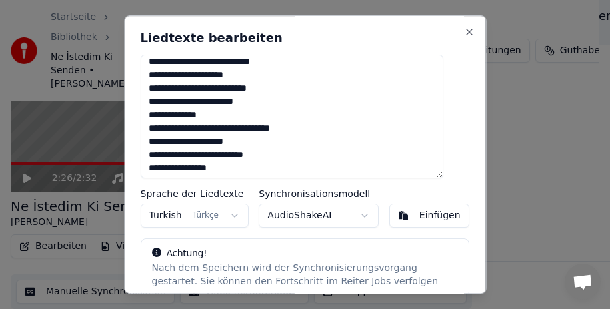
click at [245, 129] on textarea "**********" at bounding box center [292, 117] width 303 height 124
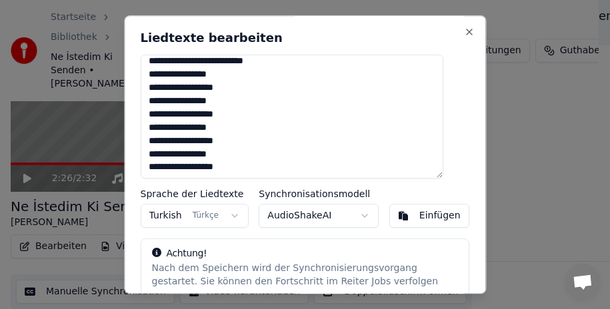
scroll to position [342, 0]
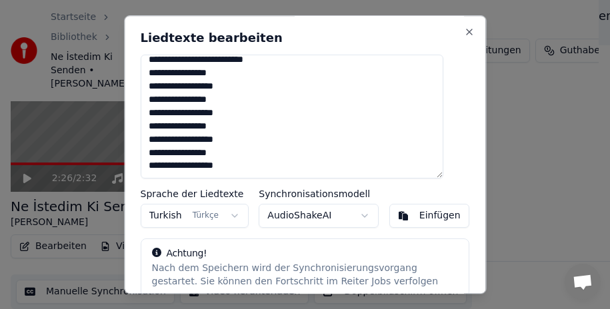
type textarea "**********"
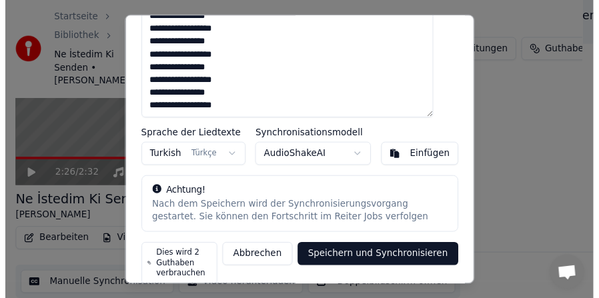
scroll to position [74, 0]
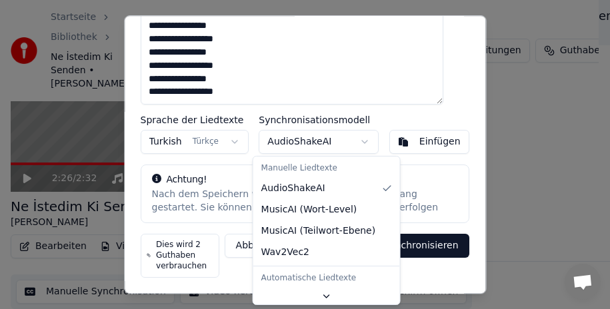
click at [359, 142] on body "Startseite Bibliothek Ne İstedim Ki Senden • [PERSON_NAME] Erstellen Importiere…" at bounding box center [299, 20] width 599 height 309
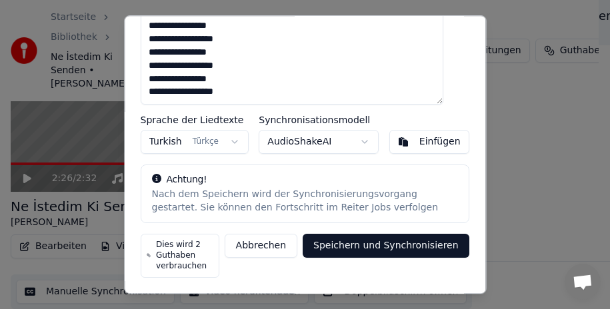
click at [359, 142] on body "Startseite Bibliothek Ne İstedim Ki Senden • [PERSON_NAME] Erstellen Importiere…" at bounding box center [299, 20] width 599 height 309
click at [392, 241] on button "Speichern und Synchronisieren" at bounding box center [386, 246] width 167 height 24
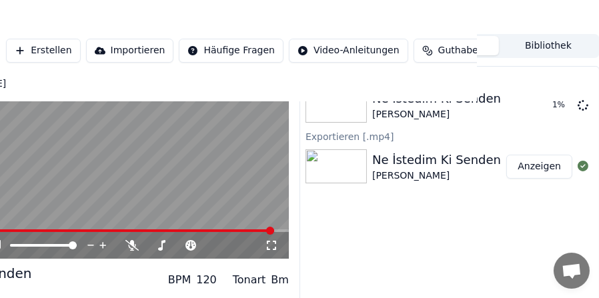
scroll to position [1, 122]
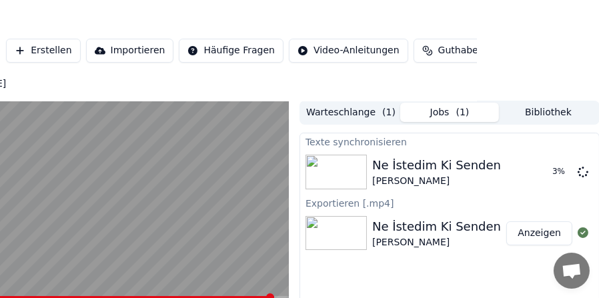
click at [360, 111] on button "Warteschlange ( 1 )" at bounding box center [350, 112] width 99 height 19
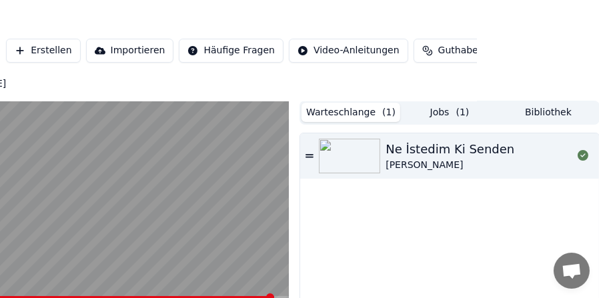
click at [448, 113] on button "Jobs ( 1 )" at bounding box center [449, 112] width 99 height 19
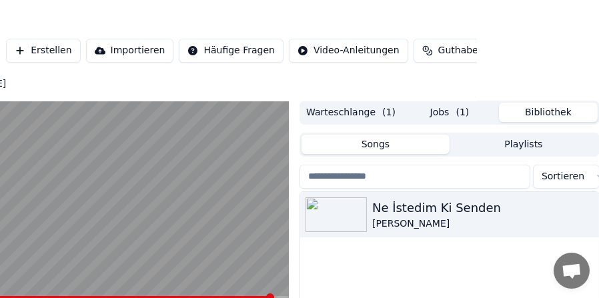
click at [536, 112] on button "Bibliothek" at bounding box center [548, 112] width 99 height 19
click at [448, 113] on button "Jobs ( 1 )" at bounding box center [449, 112] width 99 height 19
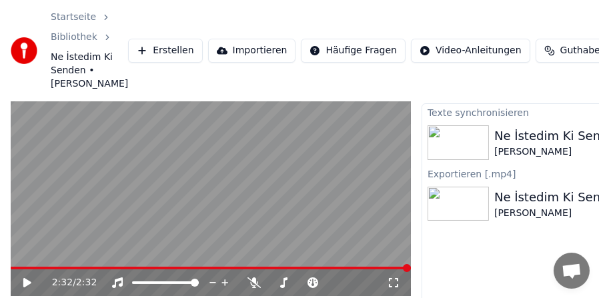
scroll to position [30, 0]
click at [25, 279] on icon at bounding box center [27, 282] width 8 height 9
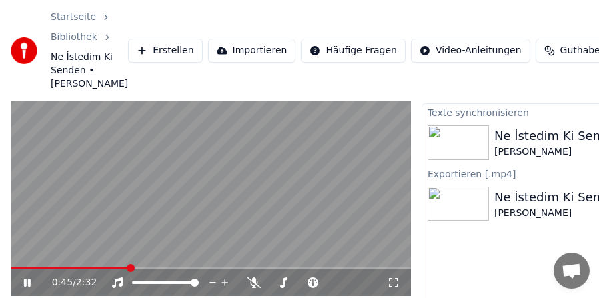
click at [127, 268] on span at bounding box center [211, 268] width 400 height 3
click at [178, 267] on span at bounding box center [211, 268] width 400 height 3
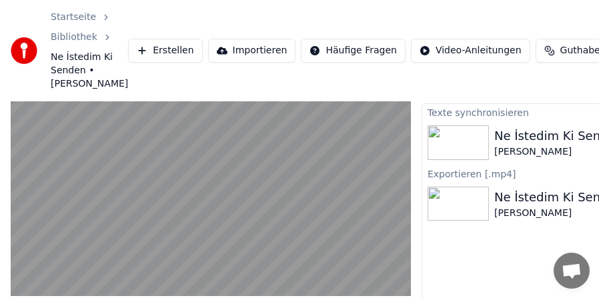
click at [358, 231] on video at bounding box center [211, 183] width 400 height 225
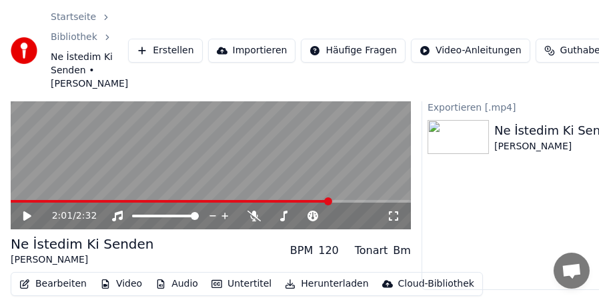
scroll to position [145, 0]
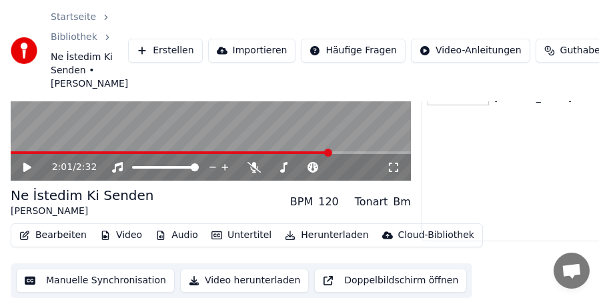
click at [61, 234] on button "Bearbeiten" at bounding box center [53, 235] width 78 height 19
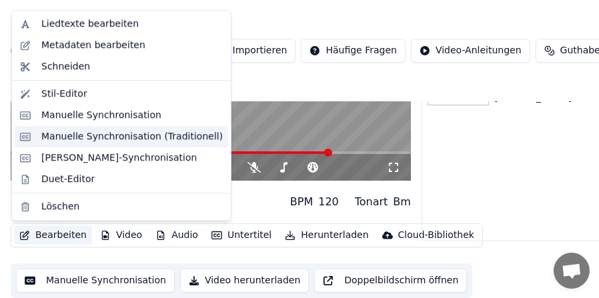
click at [129, 135] on div "Manuelle Synchronisation (Traditionell)" at bounding box center [131, 136] width 181 height 13
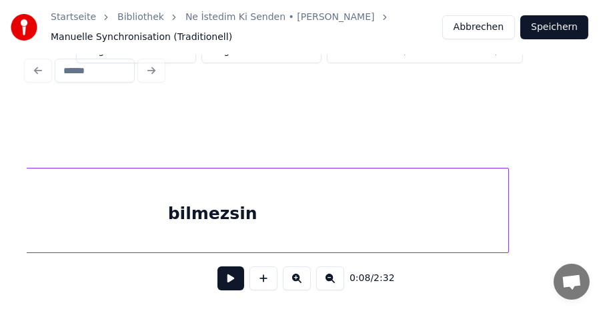
scroll to position [0, 12581]
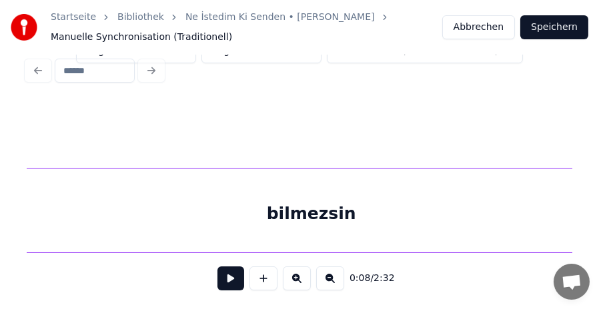
click at [348, 202] on div "bilmezsin" at bounding box center [311, 214] width 591 height 91
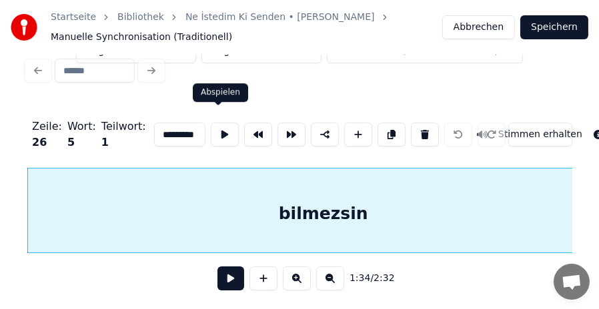
click at [215, 123] on button at bounding box center [225, 135] width 28 height 24
click at [181, 123] on input "*********" at bounding box center [179, 135] width 51 height 24
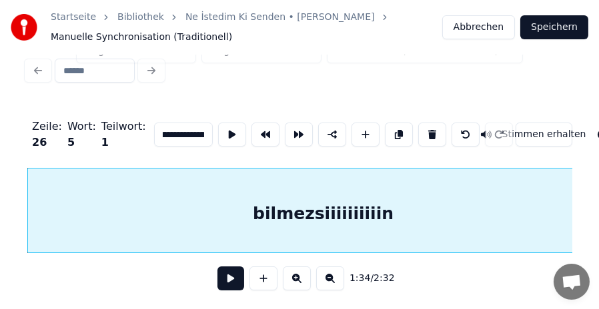
scroll to position [0, 14]
type input "**********"
click at [229, 278] on button at bounding box center [230, 279] width 27 height 24
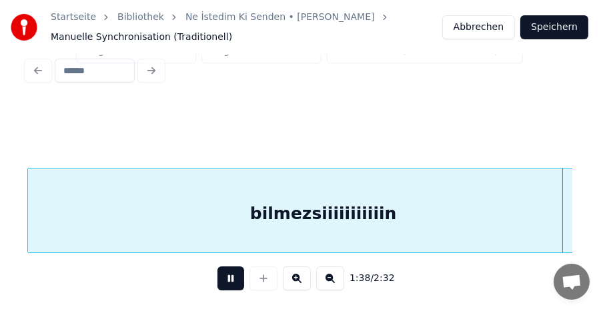
scroll to position [0, 13115]
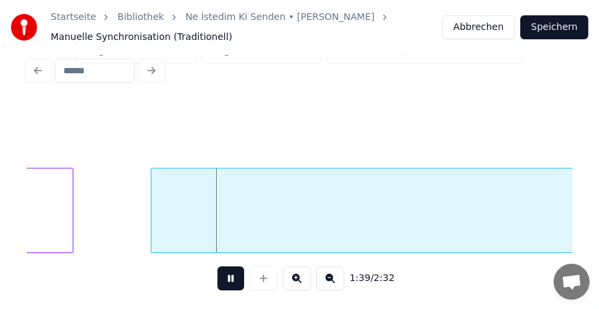
click at [229, 278] on button at bounding box center [230, 279] width 27 height 24
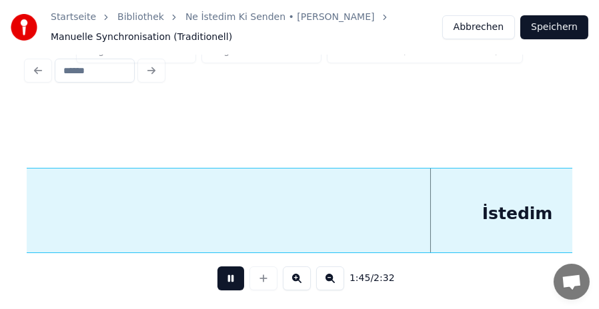
click at [229, 278] on button at bounding box center [230, 279] width 27 height 24
click at [331, 281] on button at bounding box center [330, 279] width 28 height 24
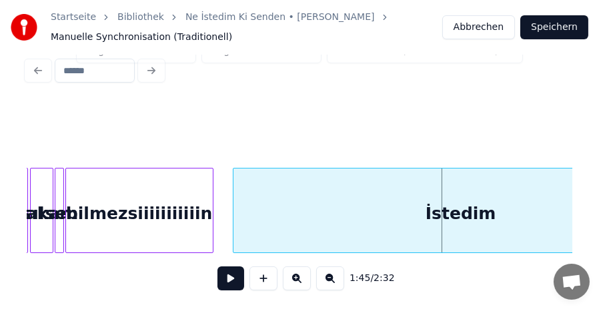
click at [115, 195] on div "bilmezsiiiiiiiiiiin" at bounding box center [139, 214] width 147 height 91
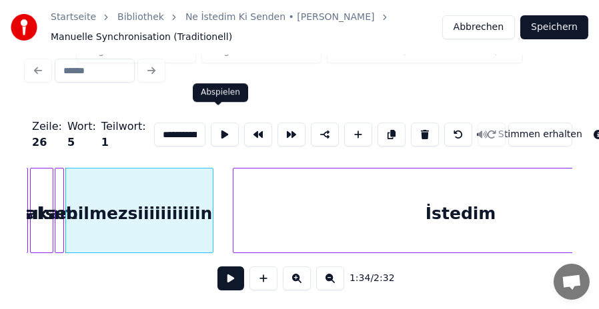
click at [221, 127] on button at bounding box center [225, 135] width 28 height 24
click at [294, 193] on div "İstedim" at bounding box center [460, 214] width 455 height 91
type input "*******"
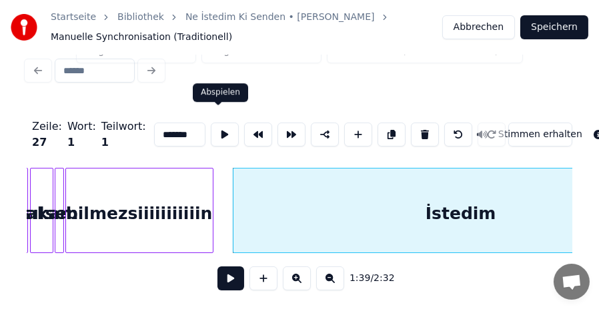
click at [217, 125] on button at bounding box center [225, 135] width 28 height 24
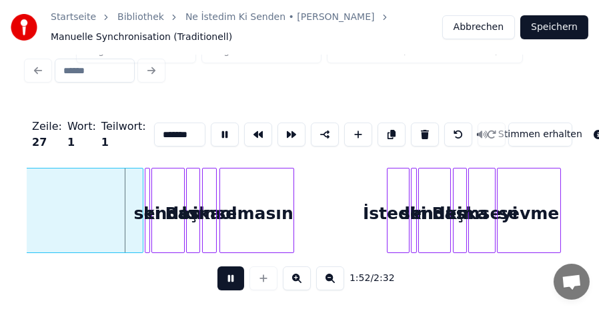
click at [217, 125] on button at bounding box center [225, 135] width 28 height 24
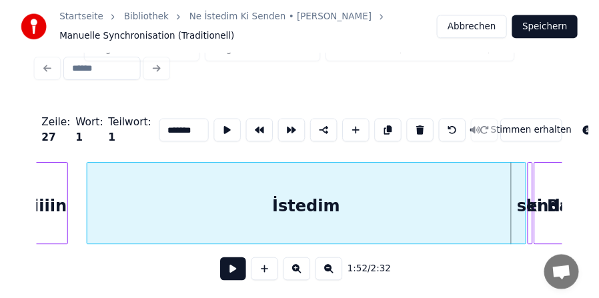
scroll to position [0, 3250]
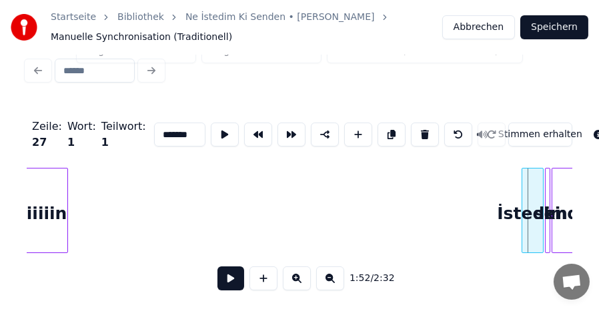
click at [522, 216] on div at bounding box center [524, 211] width 4 height 84
click at [562, 28] on button "Speichern" at bounding box center [554, 27] width 68 height 24
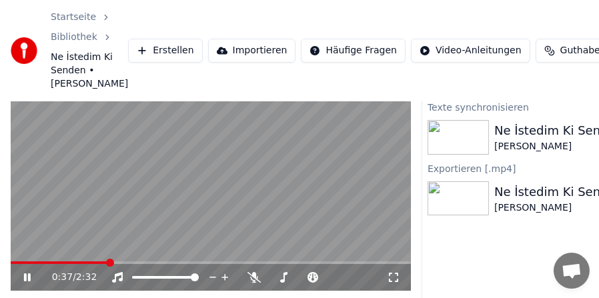
click at [107, 262] on span at bounding box center [211, 262] width 400 height 3
click at [137, 263] on span at bounding box center [211, 262] width 400 height 3
click at [191, 263] on span at bounding box center [211, 262] width 400 height 3
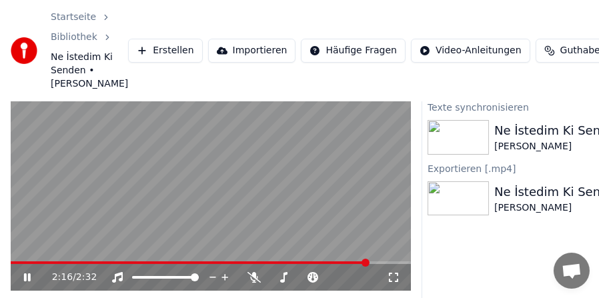
click at [280, 214] on video at bounding box center [211, 178] width 400 height 225
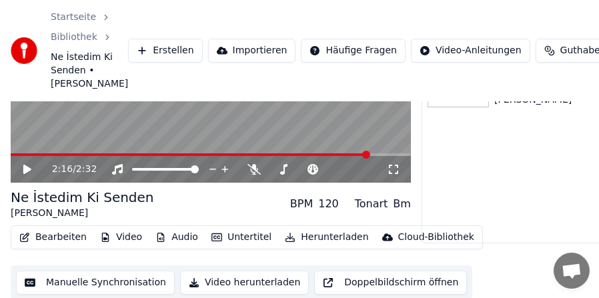
scroll to position [145, 0]
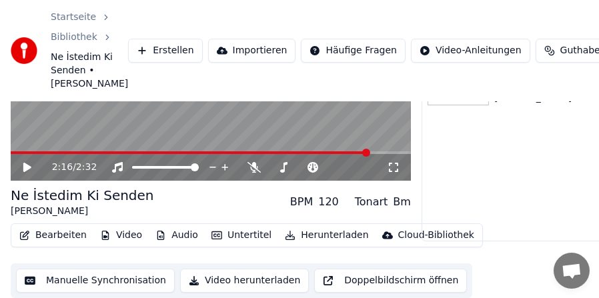
click at [114, 285] on button "Manuelle Synchronisation" at bounding box center [95, 281] width 159 height 24
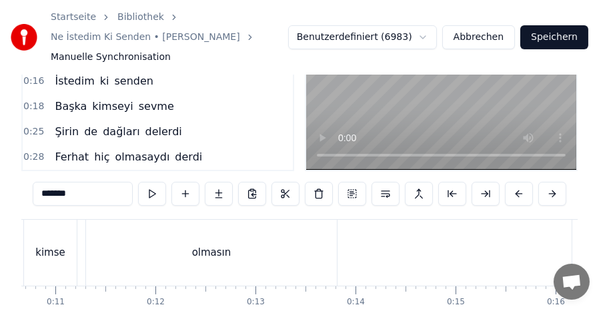
scroll to position [75, 0]
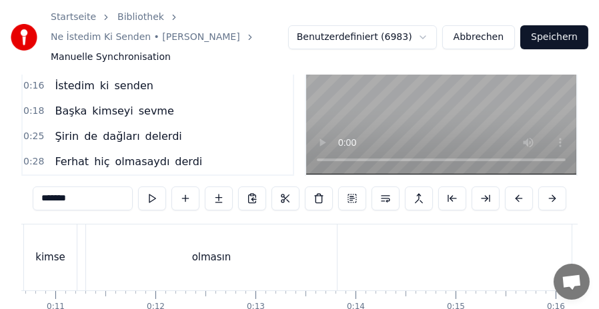
click at [199, 257] on div "olmasın" at bounding box center [211, 257] width 39 height 15
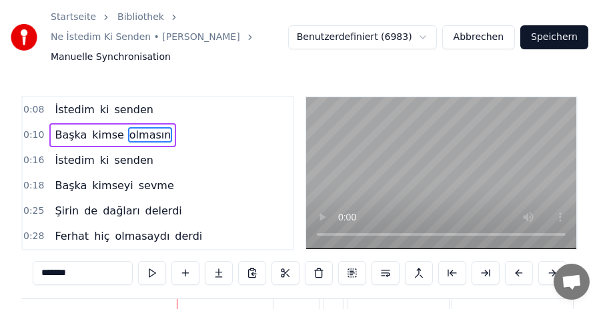
scroll to position [0, 2381]
click at [137, 183] on span "sevme" at bounding box center [156, 185] width 38 height 15
type input "*****"
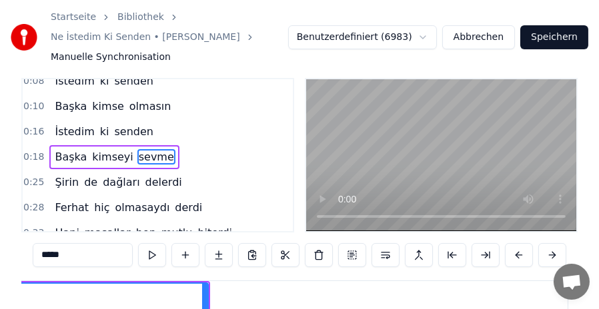
scroll to position [0, 1884]
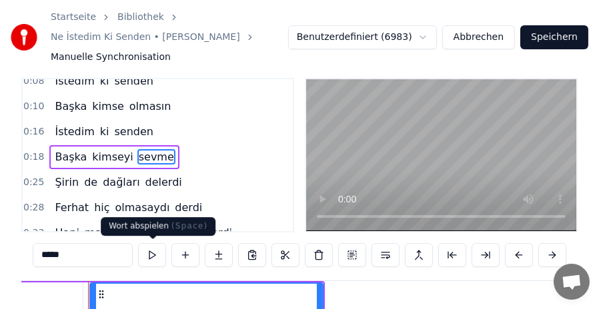
click at [150, 250] on button at bounding box center [152, 255] width 28 height 24
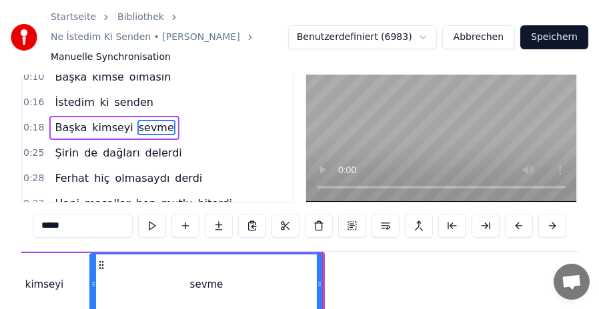
scroll to position [51, 0]
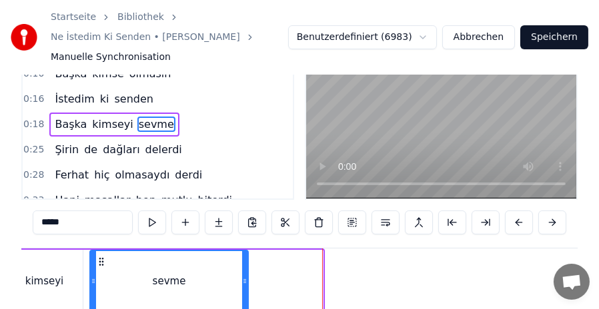
drag, startPoint x: 317, startPoint y: 280, endPoint x: 243, endPoint y: 276, distance: 74.8
click at [243, 276] on icon at bounding box center [244, 281] width 5 height 11
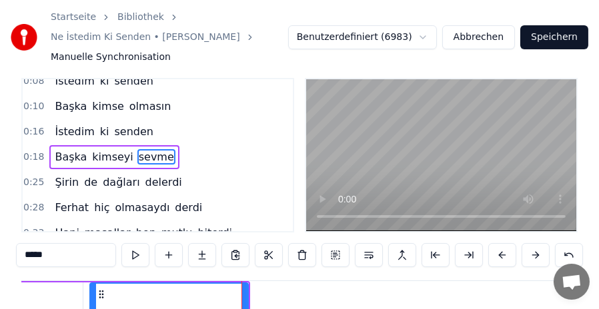
scroll to position [11, 0]
click at [139, 151] on span "sevme" at bounding box center [156, 156] width 38 height 15
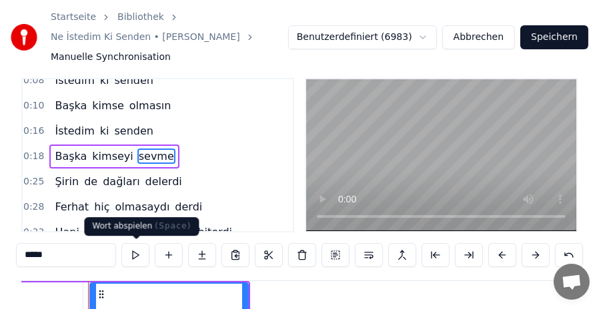
click at [129, 253] on button at bounding box center [135, 255] width 28 height 24
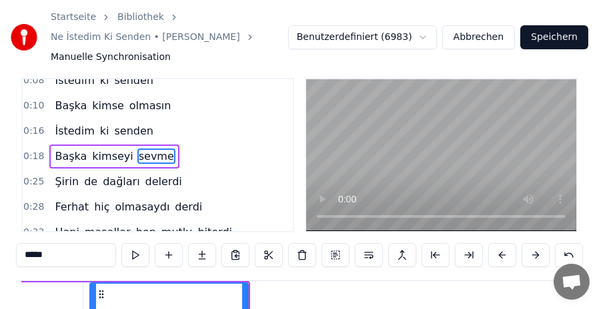
click at [133, 253] on button at bounding box center [135, 255] width 28 height 24
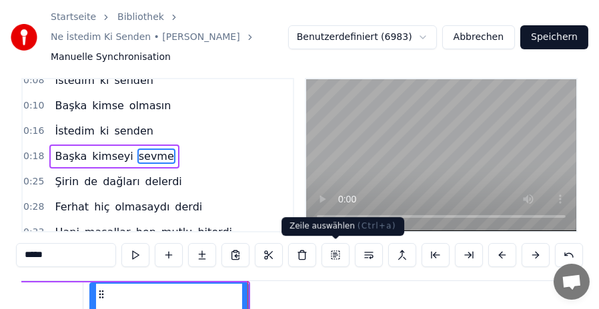
click at [338, 256] on button at bounding box center [335, 255] width 28 height 24
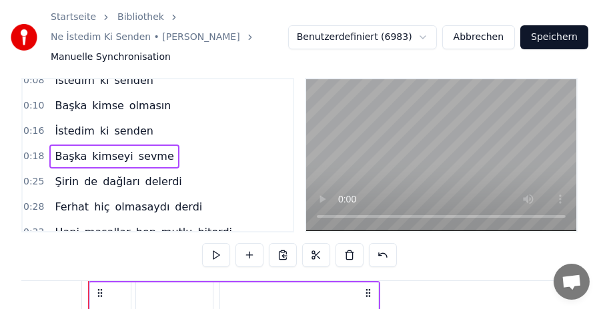
scroll to position [0, 1754]
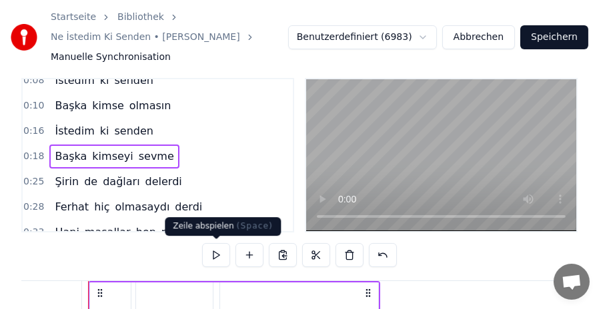
click at [215, 252] on button at bounding box center [216, 255] width 28 height 24
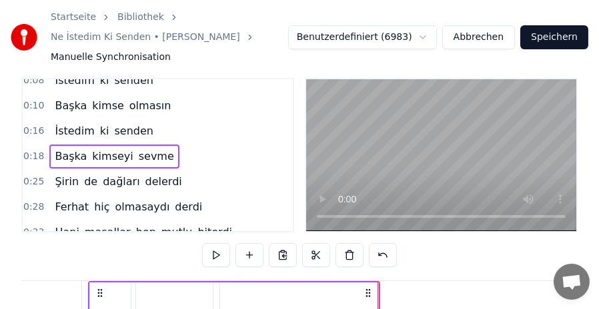
click at [137, 157] on span "sevme" at bounding box center [156, 156] width 38 height 15
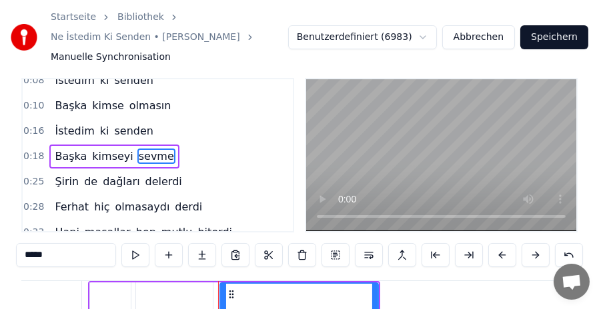
scroll to position [85, 0]
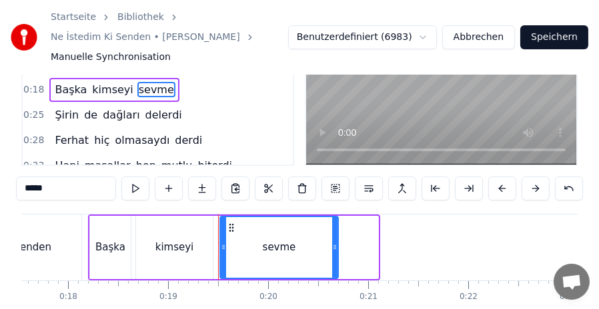
drag, startPoint x: 376, startPoint y: 244, endPoint x: 335, endPoint y: 244, distance: 40.0
click at [335, 244] on icon at bounding box center [334, 247] width 5 height 11
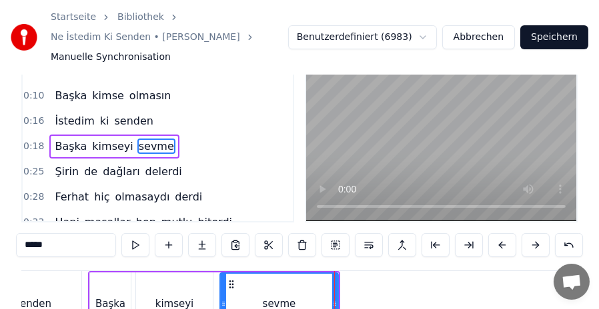
scroll to position [18, 0]
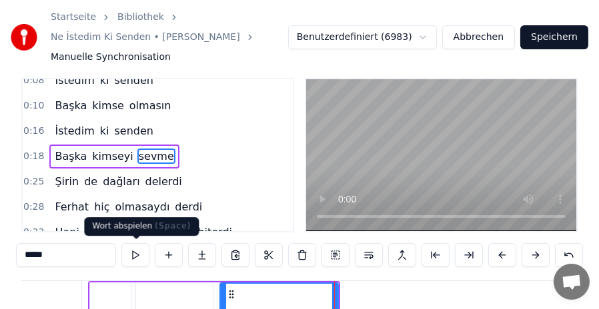
click at [138, 254] on button at bounding box center [135, 255] width 28 height 24
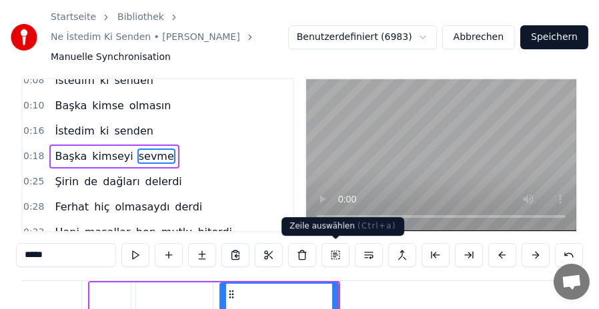
click at [338, 258] on button at bounding box center [335, 255] width 28 height 24
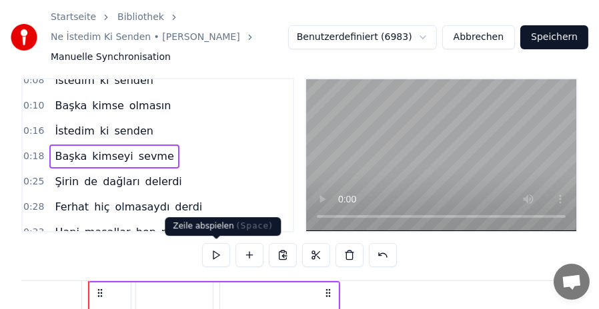
click at [211, 255] on button at bounding box center [216, 255] width 28 height 24
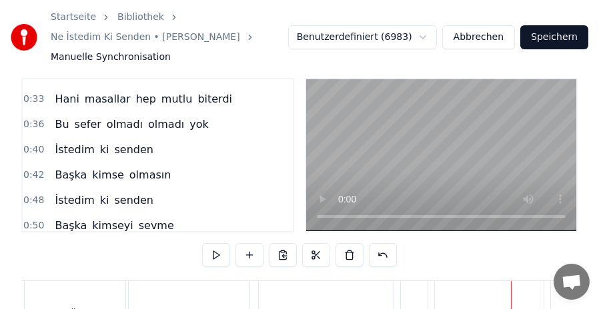
scroll to position [78, 0]
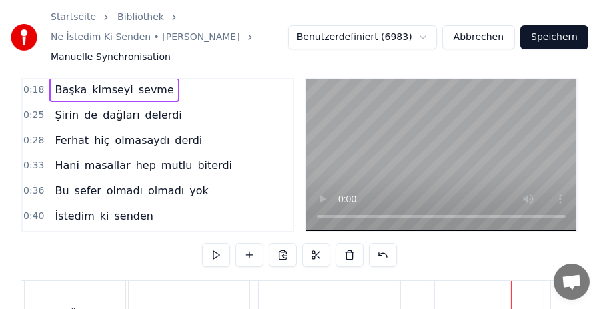
click at [83, 111] on span "de" at bounding box center [91, 114] width 16 height 15
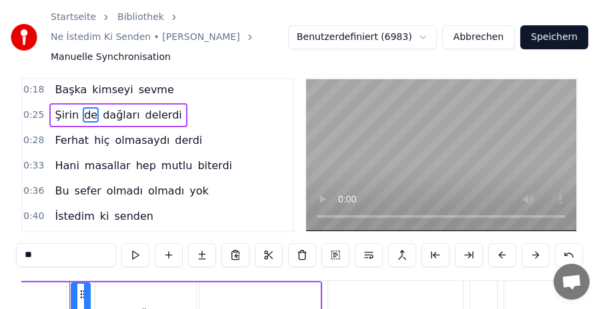
scroll to position [0, 2528]
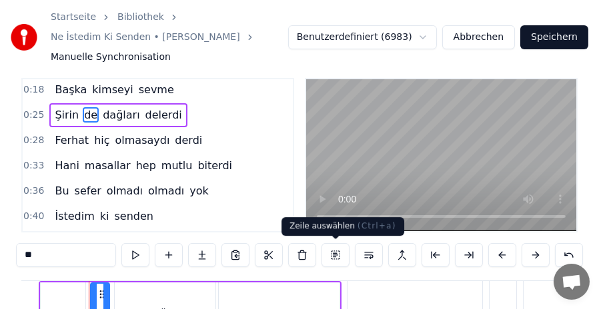
click at [330, 252] on button at bounding box center [335, 255] width 28 height 24
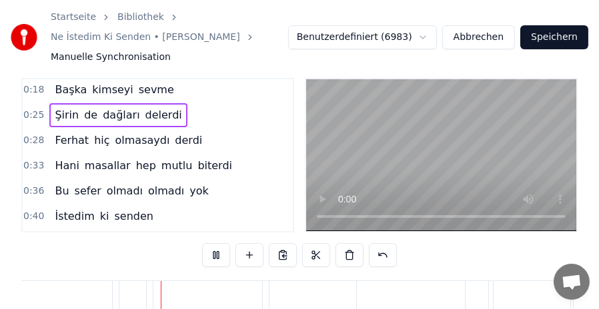
scroll to position [0, 2910]
click at [65, 137] on span "Ferhat" at bounding box center [71, 140] width 37 height 15
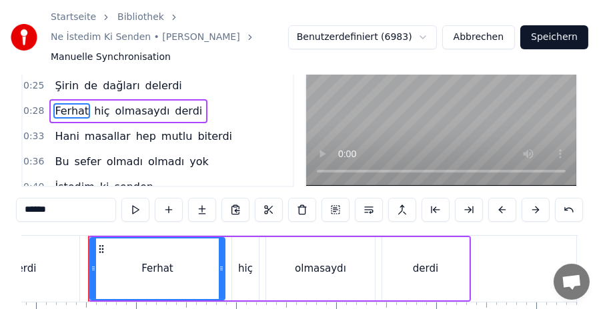
scroll to position [61, 0]
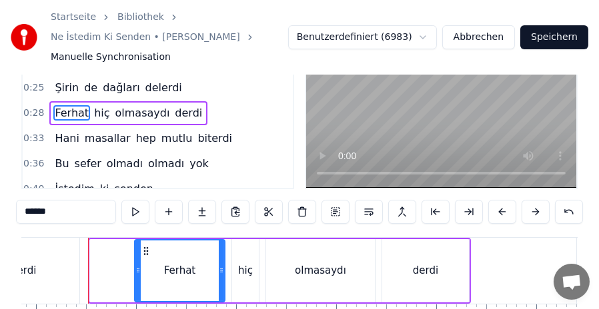
drag, startPoint x: 93, startPoint y: 271, endPoint x: 137, endPoint y: 271, distance: 44.7
click at [137, 271] on icon at bounding box center [137, 270] width 5 height 11
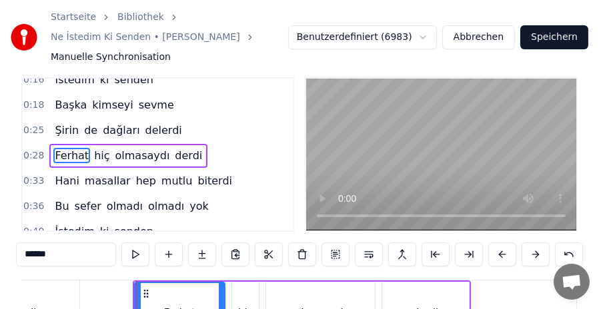
scroll to position [18, 0]
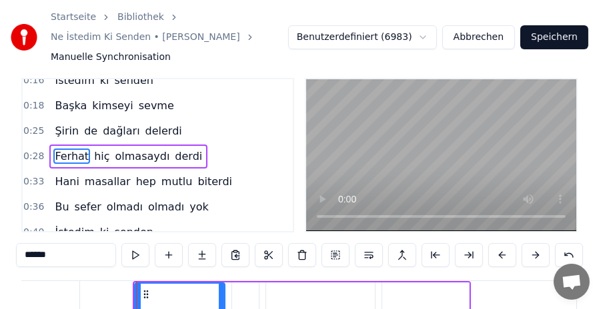
click at [139, 257] on button at bounding box center [135, 255] width 28 height 24
click at [138, 257] on button at bounding box center [135, 255] width 28 height 24
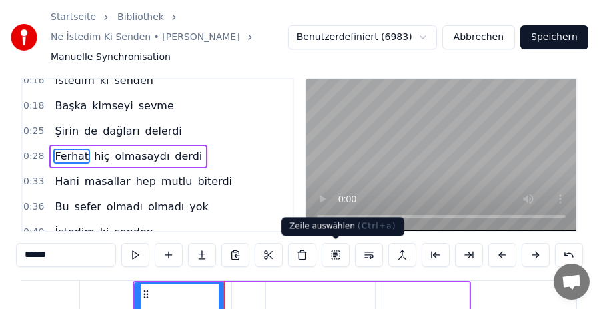
click at [337, 255] on button at bounding box center [335, 255] width 28 height 24
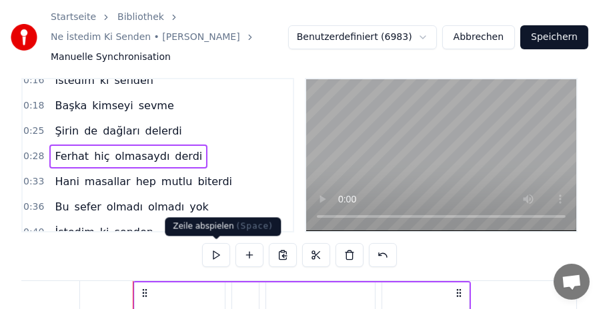
click at [213, 257] on button at bounding box center [216, 255] width 28 height 24
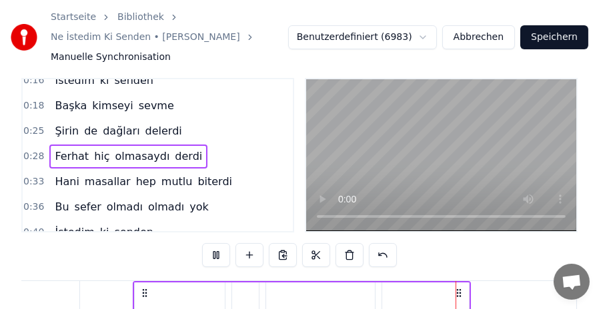
click at [213, 257] on button at bounding box center [216, 255] width 28 height 24
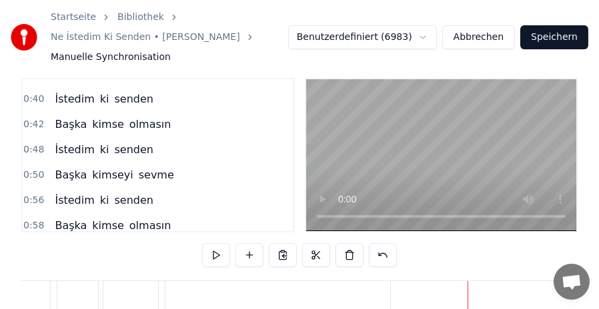
scroll to position [262, 0]
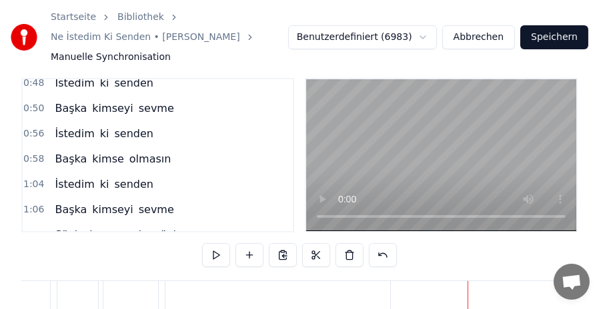
click at [128, 154] on span "olmasın" at bounding box center [150, 158] width 45 height 15
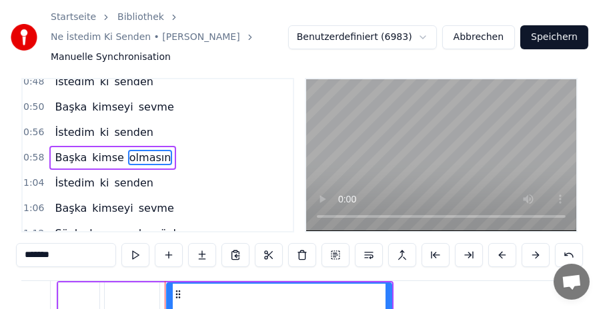
scroll to position [85, 0]
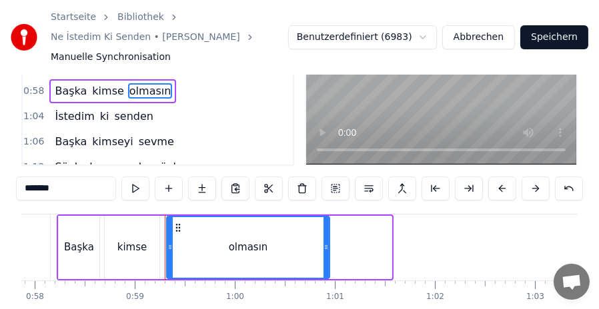
drag, startPoint x: 389, startPoint y: 248, endPoint x: 327, endPoint y: 247, distance: 62.0
click at [327, 247] on icon at bounding box center [325, 247] width 5 height 11
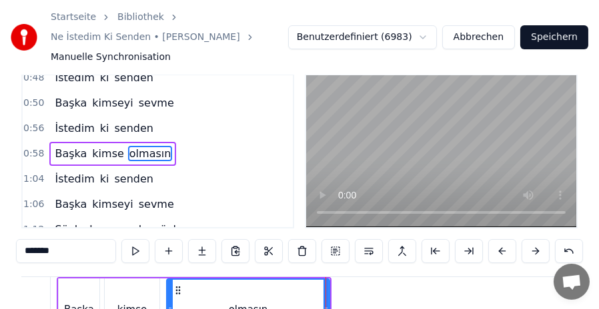
scroll to position [18, 0]
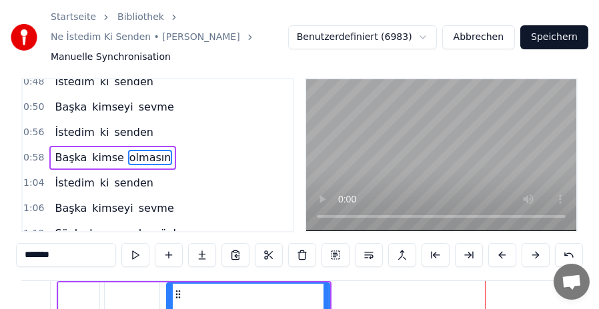
click at [128, 152] on span "olmasın" at bounding box center [150, 157] width 45 height 15
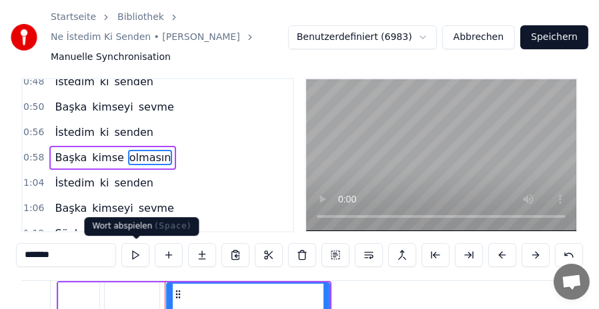
click at [134, 257] on button at bounding box center [135, 255] width 28 height 24
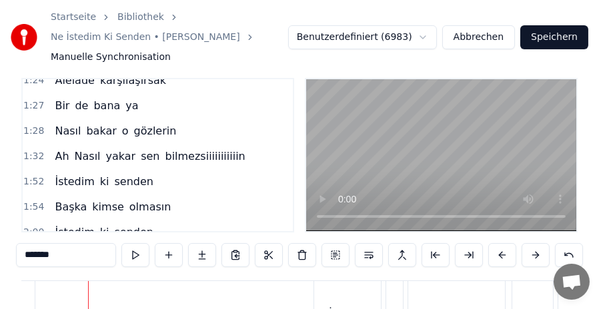
scroll to position [636, 0]
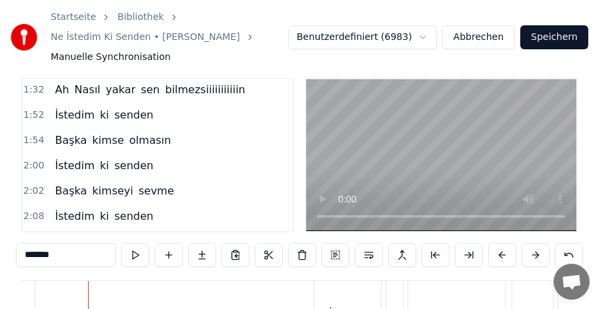
click at [137, 133] on span "olmasın" at bounding box center [150, 140] width 45 height 15
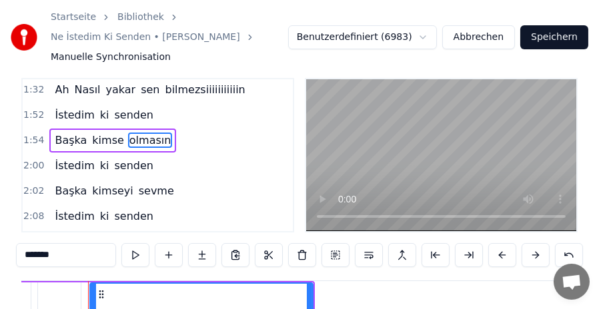
scroll to position [85, 0]
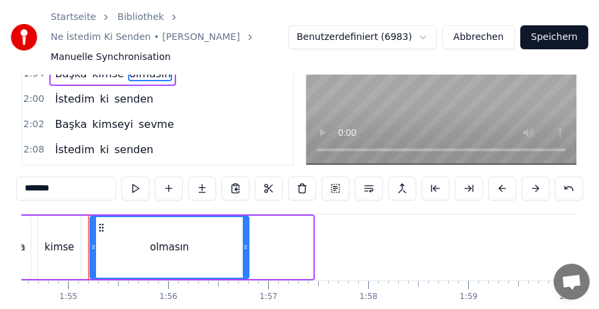
drag, startPoint x: 309, startPoint y: 249, endPoint x: 245, endPoint y: 249, distance: 64.0
click at [245, 249] on icon at bounding box center [245, 247] width 5 height 11
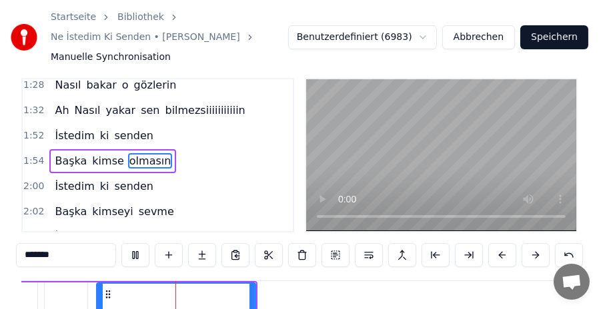
scroll to position [0, 11453]
drag, startPoint x: 250, startPoint y: 300, endPoint x: 223, endPoint y: 299, distance: 26.7
click at [223, 299] on div at bounding box center [224, 314] width 5 height 61
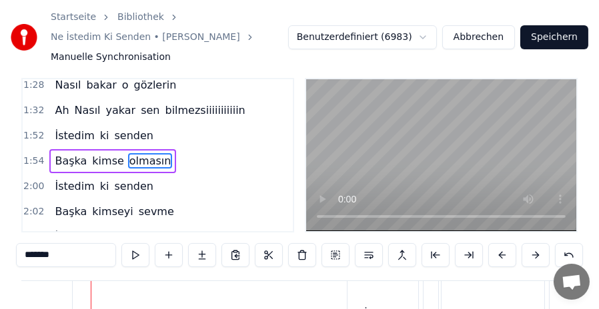
scroll to position [0, 12501]
click at [137, 204] on span "sevme" at bounding box center [156, 211] width 38 height 15
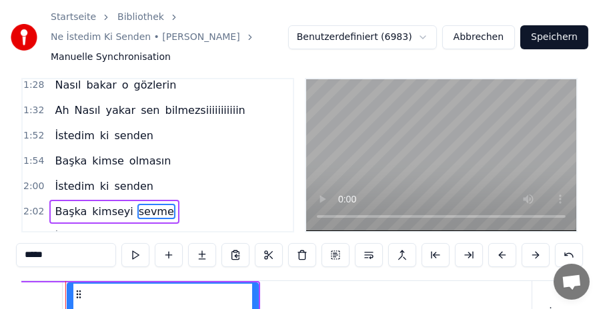
scroll to position [0, 12291]
drag, startPoint x: 278, startPoint y: 297, endPoint x: 212, endPoint y: 297, distance: 66.0
click at [212, 297] on div at bounding box center [211, 314] width 5 height 61
click at [128, 155] on span "olmasın" at bounding box center [150, 160] width 45 height 15
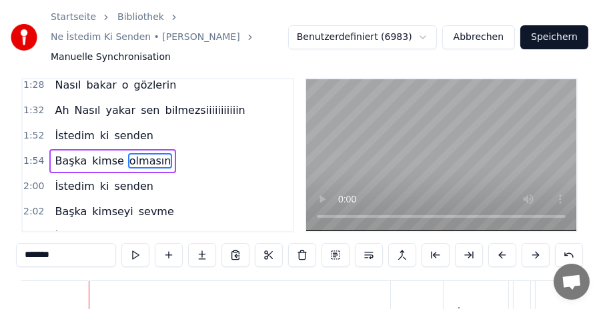
scroll to position [682, 0]
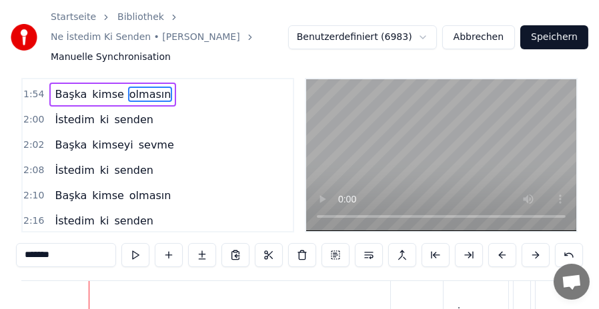
click at [137, 188] on span "olmasın" at bounding box center [150, 195] width 45 height 15
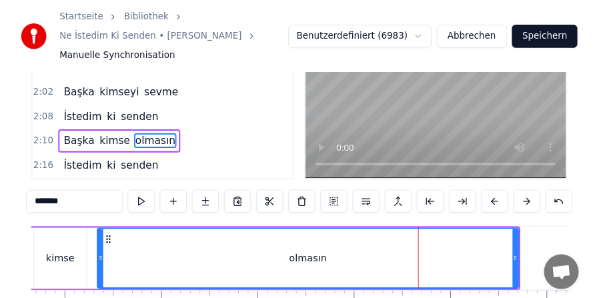
scroll to position [69, 0]
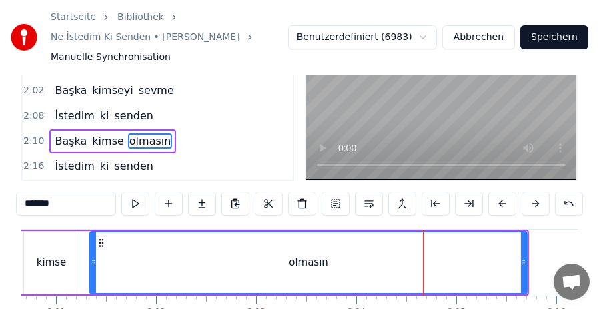
click at [51, 203] on input "*******" at bounding box center [66, 204] width 100 height 24
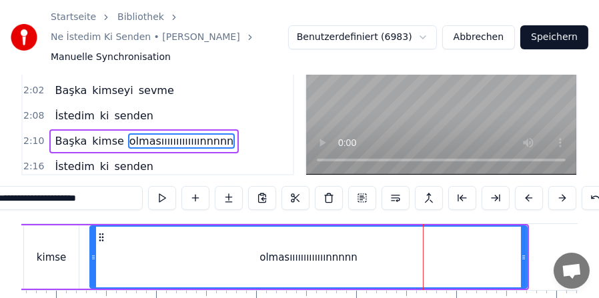
click at [170, 134] on span "olmasııııııııııııınnnnn" at bounding box center [181, 140] width 107 height 15
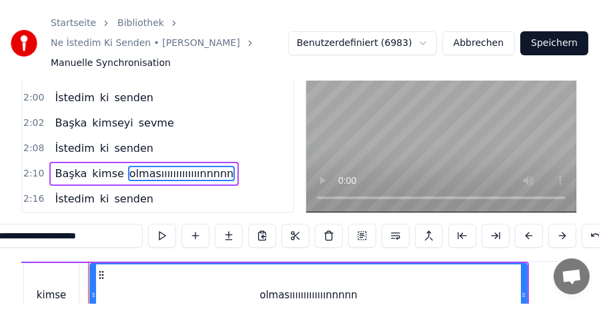
scroll to position [702, 0]
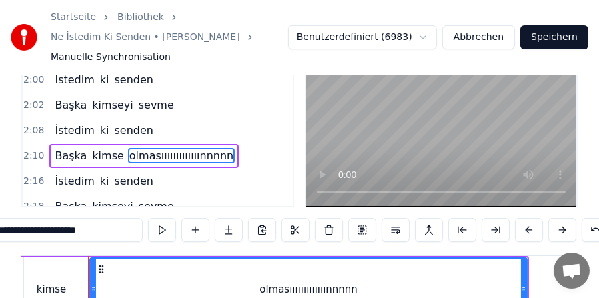
click at [47, 238] on input "**********" at bounding box center [65, 230] width 153 height 24
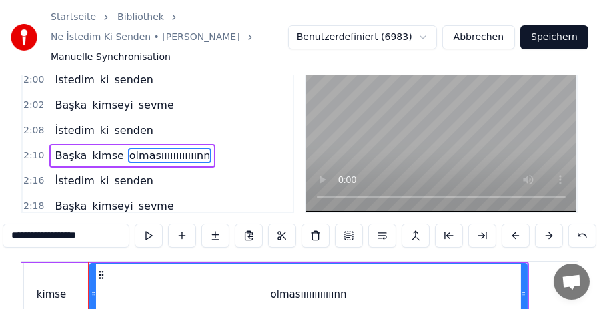
type input "**********"
click at [149, 149] on span "olmasıııııııııııınn" at bounding box center [170, 155] width 84 height 15
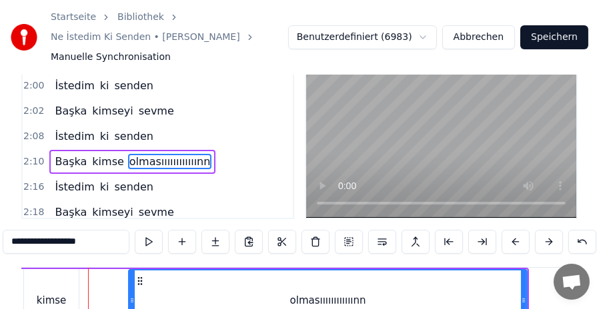
drag, startPoint x: 92, startPoint y: 291, endPoint x: 131, endPoint y: 291, distance: 38.7
click at [131, 291] on div at bounding box center [131, 301] width 5 height 61
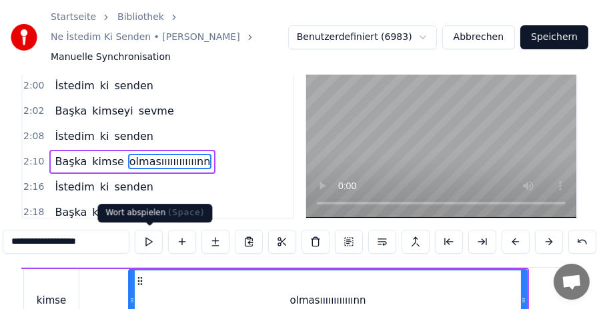
click at [150, 237] on button at bounding box center [149, 242] width 28 height 24
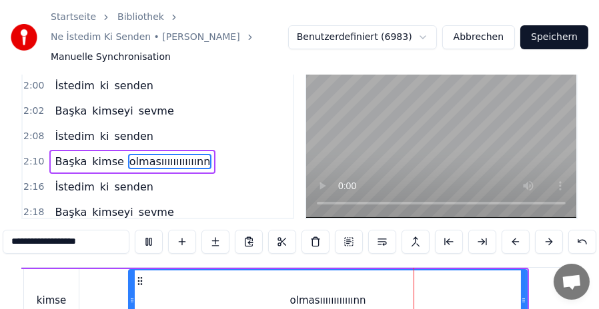
click at [150, 237] on button at bounding box center [149, 242] width 28 height 24
click at [79, 150] on div "Başka kimse olmasıııııııııııınn" at bounding box center [132, 162] width 166 height 24
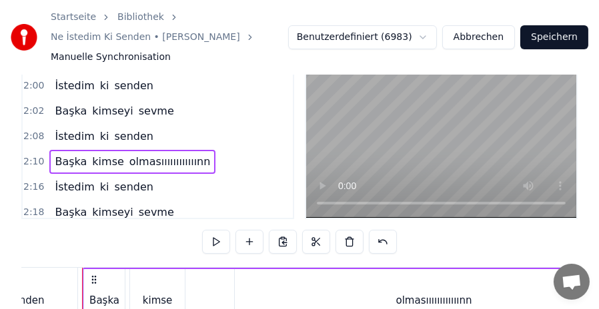
scroll to position [0, 12960]
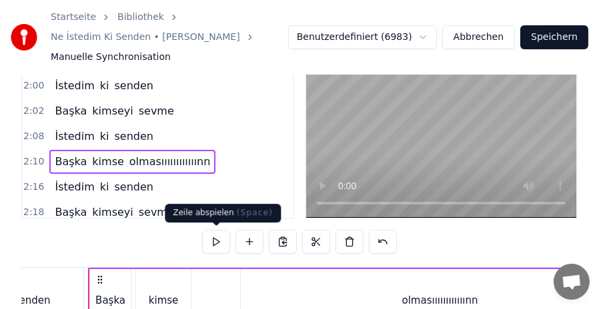
click at [215, 244] on button at bounding box center [216, 242] width 28 height 24
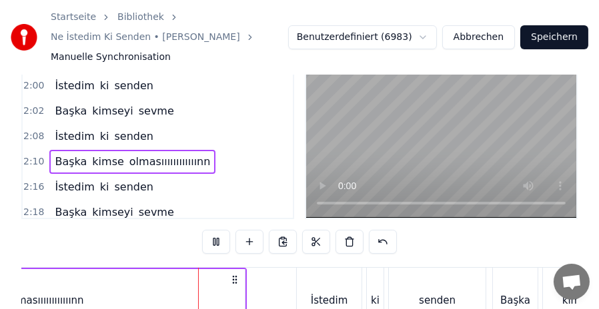
scroll to position [0, 13385]
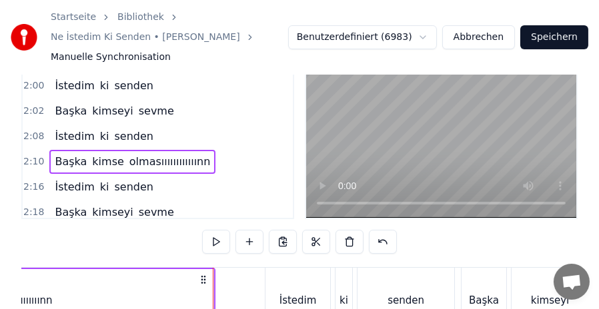
click at [215, 244] on button at bounding box center [216, 242] width 28 height 24
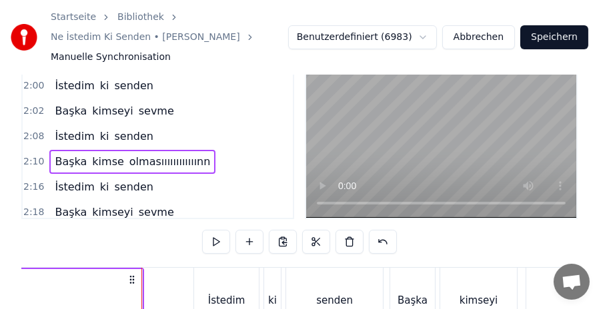
scroll to position [0, 13475]
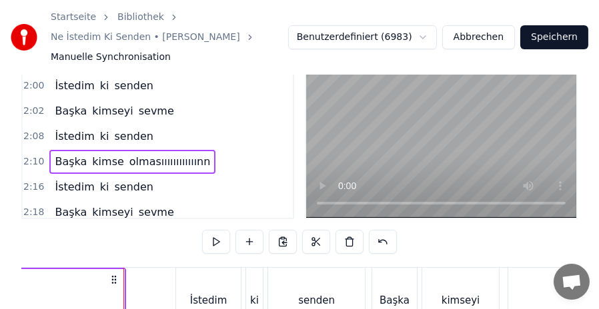
click at [215, 244] on button at bounding box center [216, 242] width 28 height 24
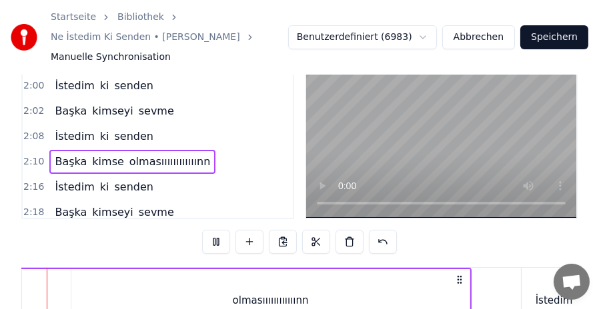
scroll to position [0, 13068]
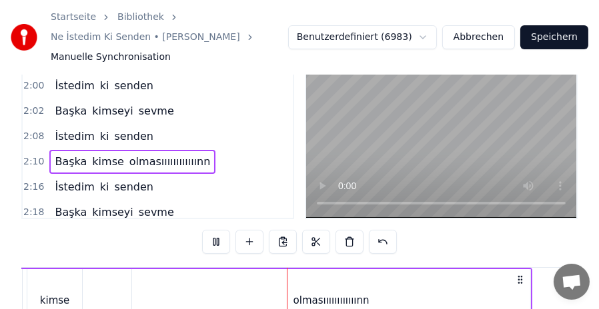
click at [215, 244] on button at bounding box center [216, 242] width 28 height 24
click at [146, 155] on span "olmasıııııııııııınn" at bounding box center [170, 161] width 84 height 15
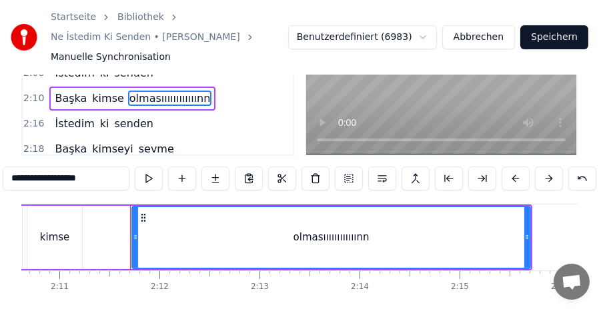
scroll to position [111, 0]
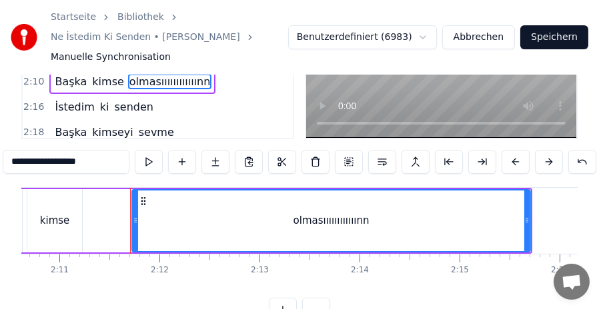
click at [110, 205] on div "Başka kimse olmasıııııııııııınn" at bounding box center [255, 221] width 553 height 66
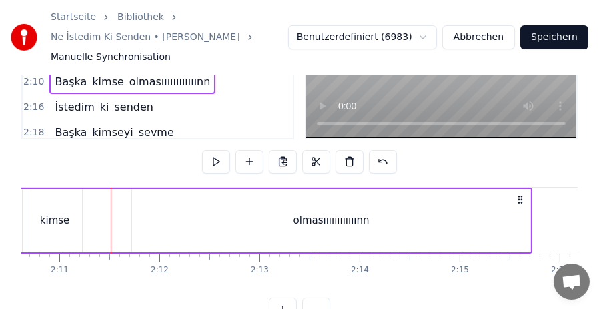
click at [148, 217] on div "olmasıııııııııııınn" at bounding box center [331, 220] width 398 height 63
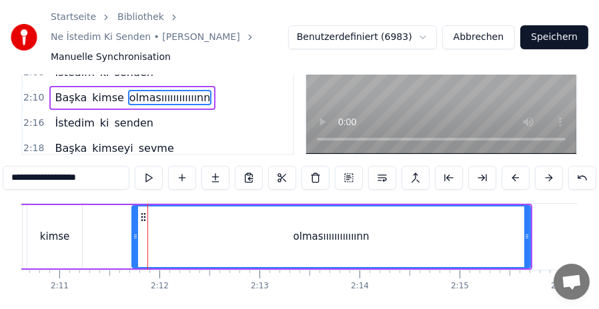
scroll to position [31, 0]
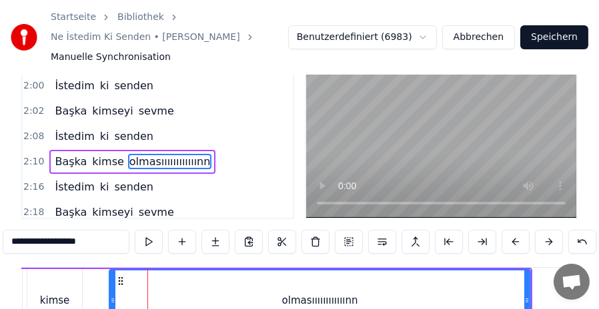
drag, startPoint x: 135, startPoint y: 296, endPoint x: 113, endPoint y: 294, distance: 22.8
click at [113, 294] on div at bounding box center [112, 301] width 5 height 61
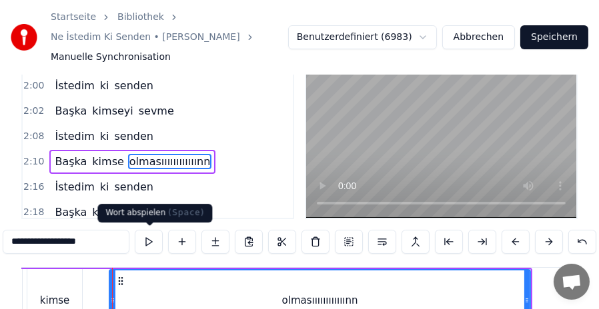
click at [151, 240] on button at bounding box center [149, 242] width 28 height 24
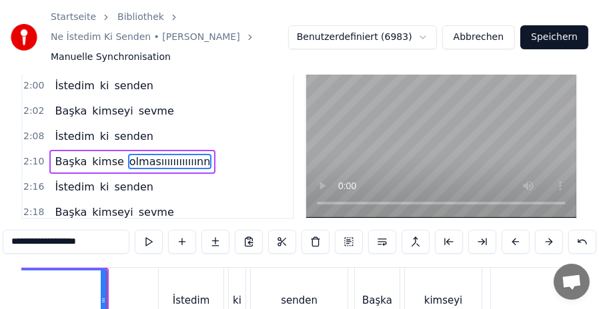
scroll to position [0, 13510]
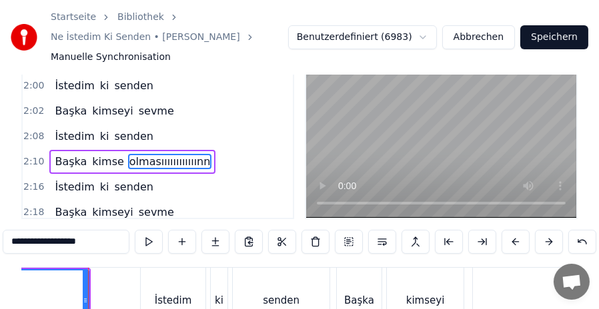
click at [63, 155] on span "Başka" at bounding box center [70, 161] width 35 height 15
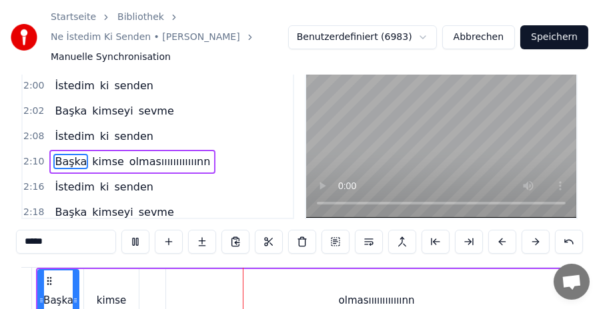
scroll to position [0, 13098]
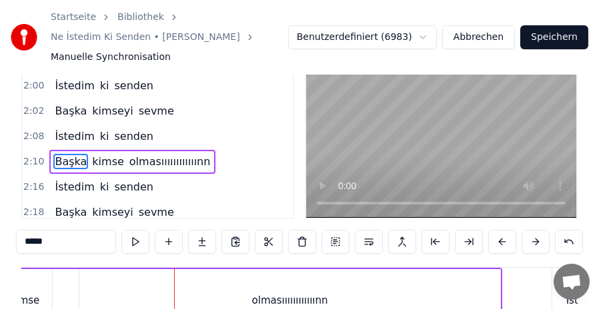
click at [149, 154] on span "olmasıııııııııııınn" at bounding box center [170, 161] width 84 height 15
type input "**********"
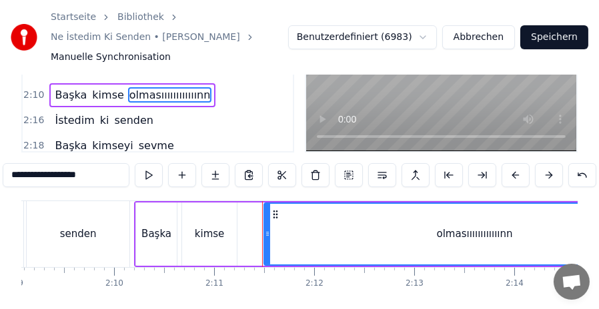
scroll to position [0, 12901]
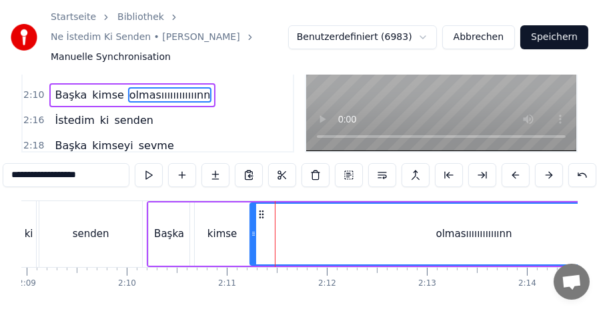
drag, startPoint x: 279, startPoint y: 229, endPoint x: 253, endPoint y: 230, distance: 26.7
click at [253, 230] on icon at bounding box center [253, 234] width 5 height 11
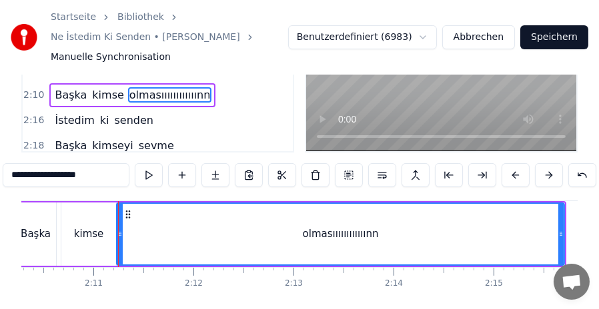
scroll to position [0, 13061]
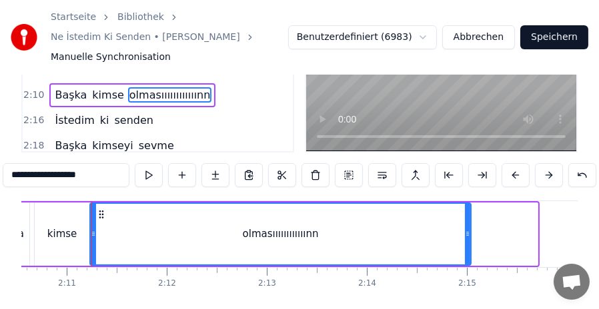
drag, startPoint x: 534, startPoint y: 237, endPoint x: 467, endPoint y: 235, distance: 66.7
click at [467, 235] on icon at bounding box center [467, 234] width 5 height 11
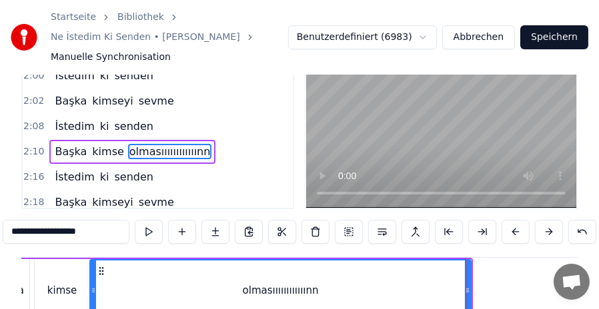
scroll to position [31, 0]
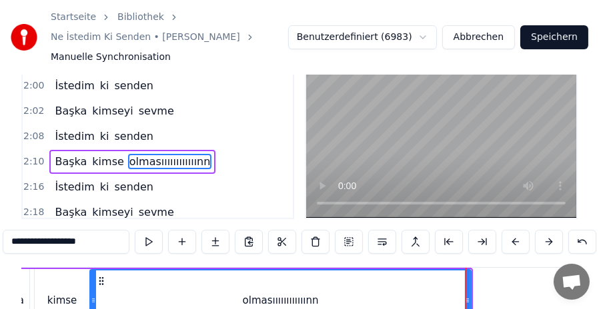
click at [56, 150] on div "Başka kimse olmasıııııııııııınn" at bounding box center [132, 162] width 166 height 24
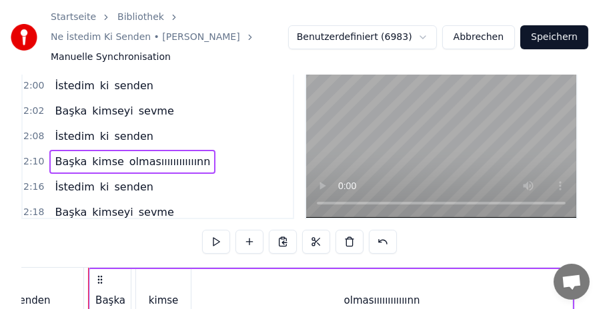
scroll to position [0, 12960]
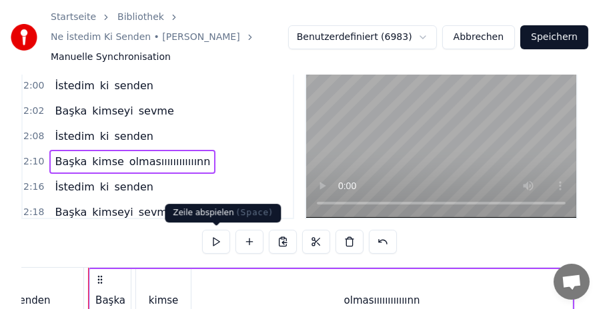
click at [215, 243] on button at bounding box center [216, 242] width 28 height 24
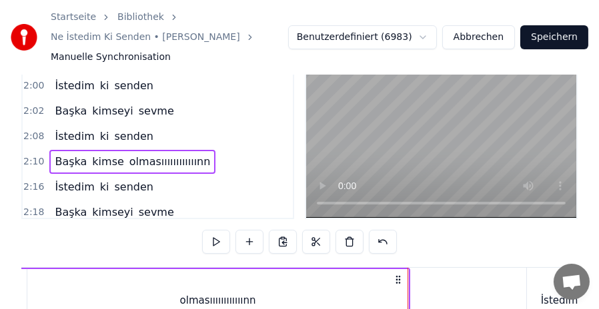
scroll to position [0, 13394]
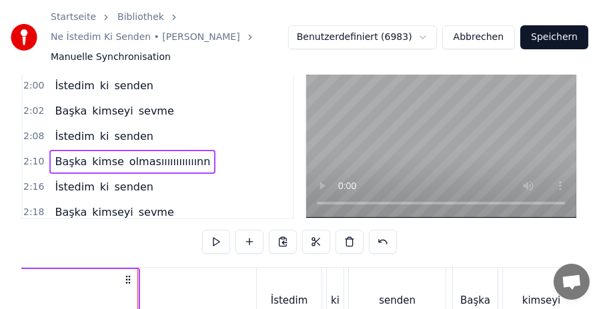
click at [215, 243] on button at bounding box center [216, 242] width 28 height 24
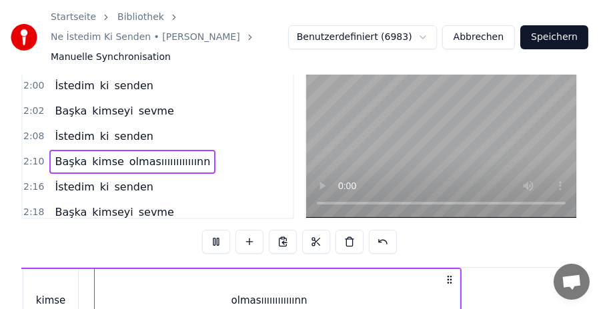
scroll to position [0, 13065]
click at [215, 243] on button at bounding box center [216, 242] width 28 height 24
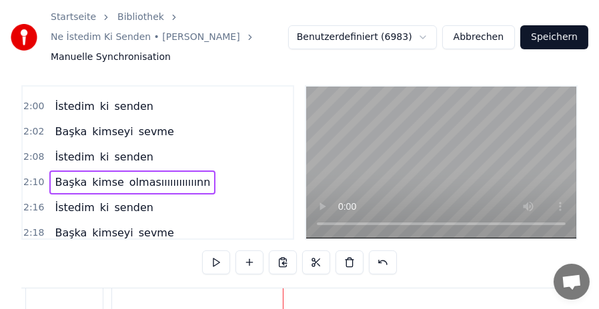
scroll to position [10, 0]
click at [141, 226] on span "sevme" at bounding box center [156, 233] width 38 height 15
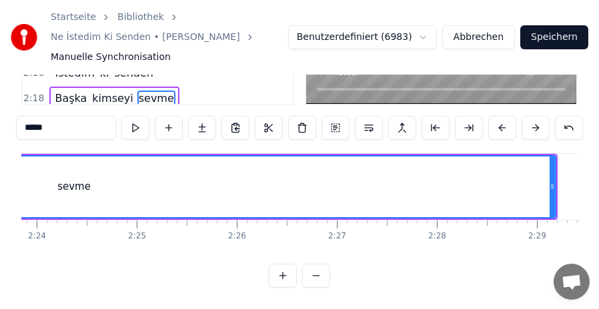
scroll to position [0, 14428]
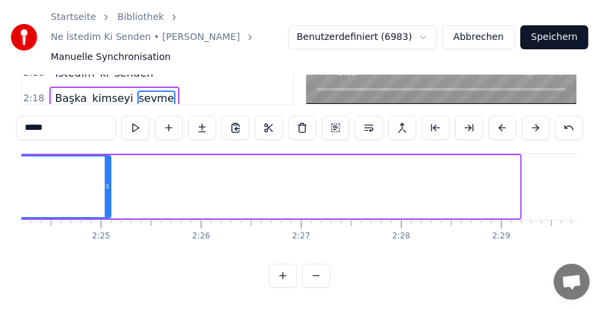
drag, startPoint x: 516, startPoint y: 187, endPoint x: 107, endPoint y: 186, distance: 408.9
click at [107, 186] on icon at bounding box center [107, 186] width 5 height 11
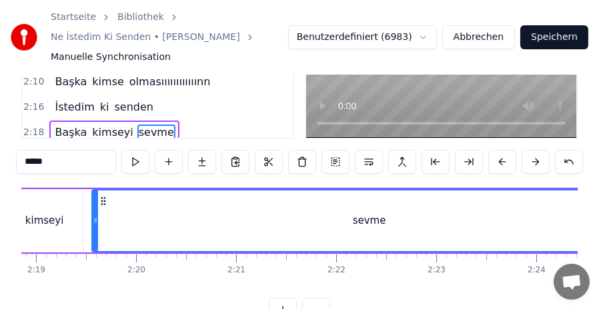
scroll to position [0, 14010]
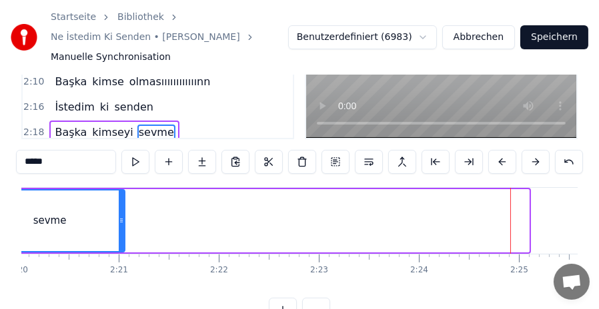
drag, startPoint x: 524, startPoint y: 215, endPoint x: 120, endPoint y: 202, distance: 404.4
click at [120, 202] on div at bounding box center [121, 221] width 5 height 61
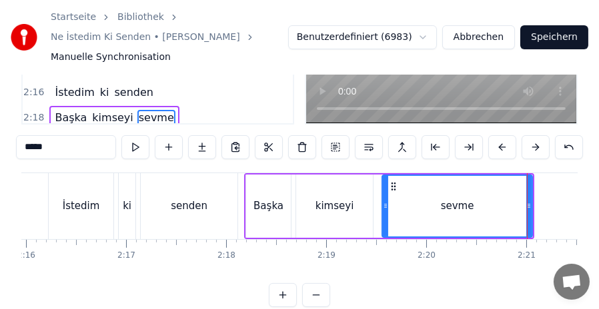
scroll to position [0, 13629]
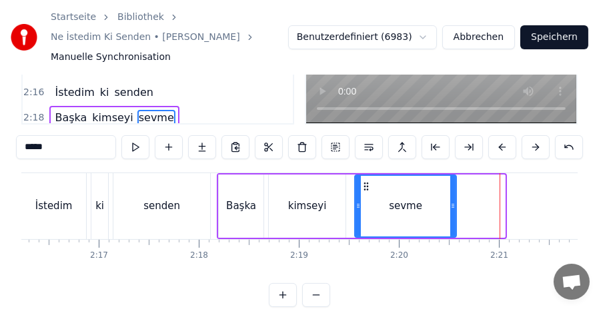
drag, startPoint x: 503, startPoint y: 206, endPoint x: 454, endPoint y: 207, distance: 48.7
click at [454, 207] on icon at bounding box center [452, 206] width 5 height 11
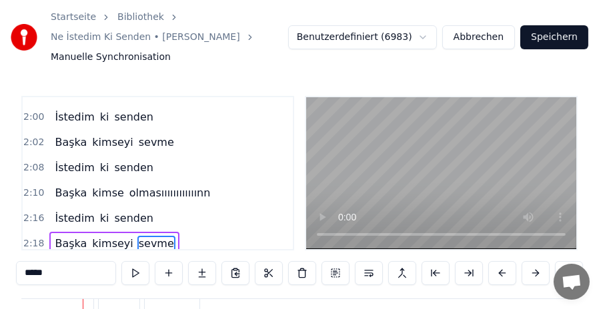
scroll to position [0, 12944]
click at [480, 184] on video at bounding box center [441, 173] width 270 height 152
click at [155, 185] on span "olmasıııııııııııınn" at bounding box center [170, 192] width 84 height 15
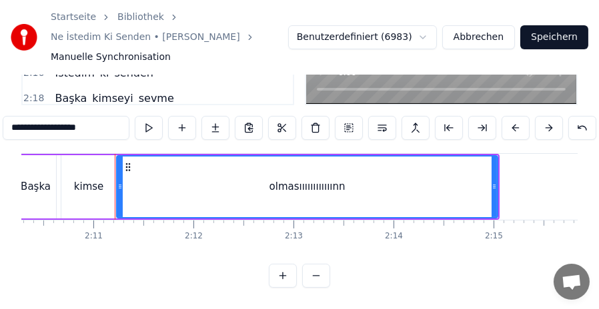
scroll to position [0, 13043]
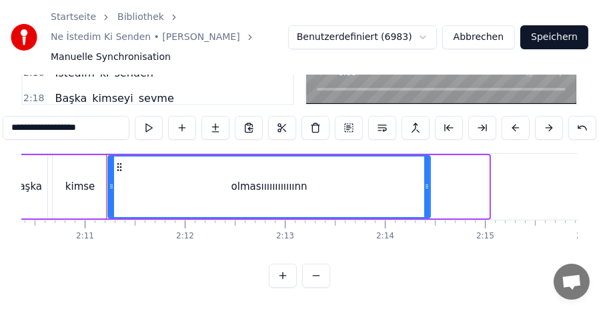
drag, startPoint x: 485, startPoint y: 174, endPoint x: 426, endPoint y: 175, distance: 59.4
click at [426, 181] on icon at bounding box center [426, 186] width 5 height 11
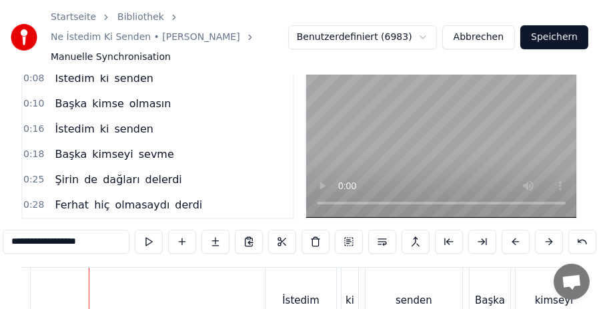
scroll to position [0, 0]
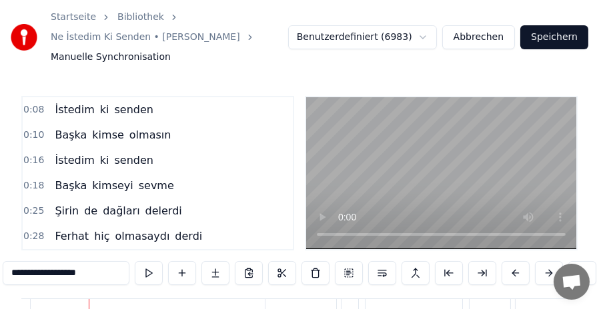
click at [128, 131] on span "olmasın" at bounding box center [150, 134] width 45 height 15
type input "*******"
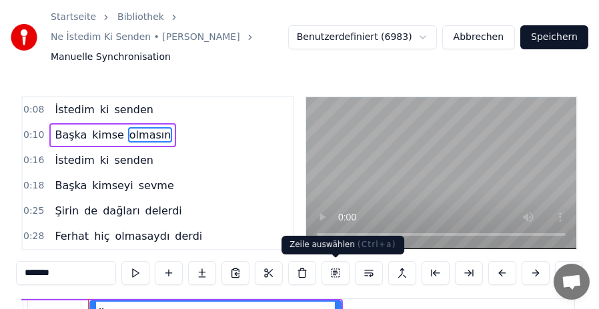
scroll to position [67, 0]
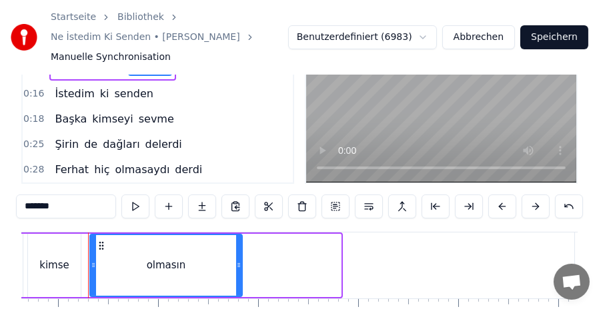
drag, startPoint x: 336, startPoint y: 267, endPoint x: 237, endPoint y: 263, distance: 98.8
click at [237, 263] on icon at bounding box center [238, 265] width 5 height 11
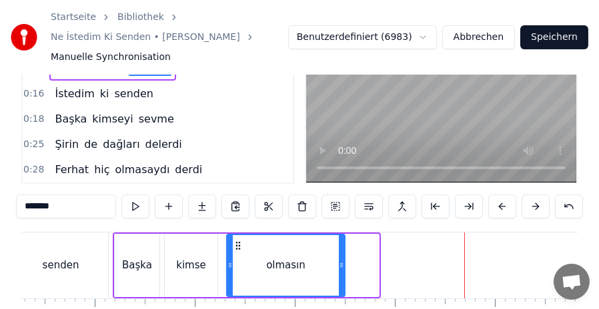
drag, startPoint x: 376, startPoint y: 268, endPoint x: 342, endPoint y: 267, distance: 34.0
click at [342, 267] on icon at bounding box center [341, 265] width 5 height 11
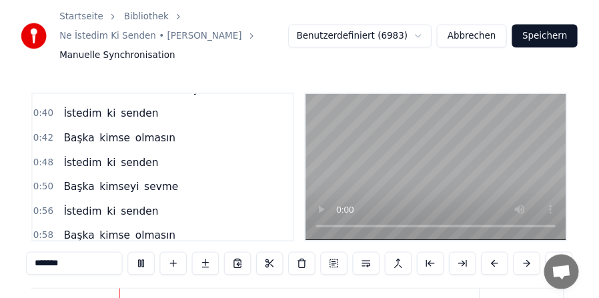
scroll to position [0, 329]
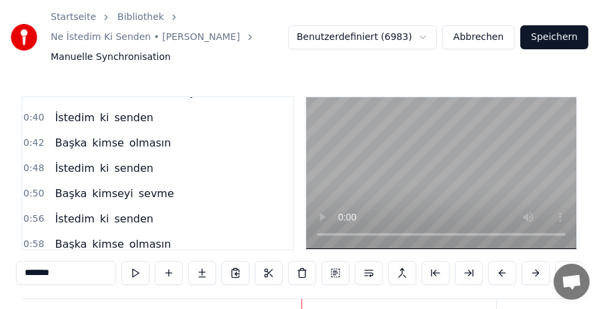
click at [551, 35] on button "Speichern" at bounding box center [554, 37] width 68 height 24
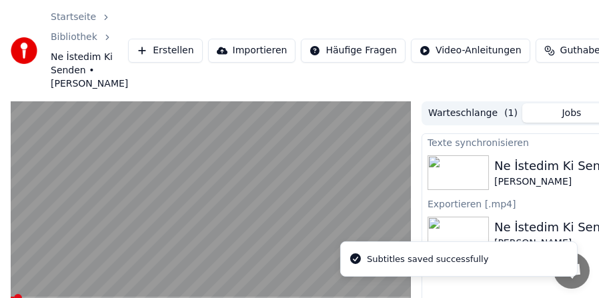
click at [227, 204] on video at bounding box center [211, 213] width 400 height 225
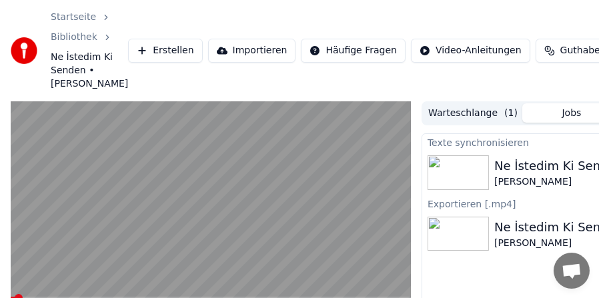
click at [261, 194] on video at bounding box center [211, 213] width 400 height 225
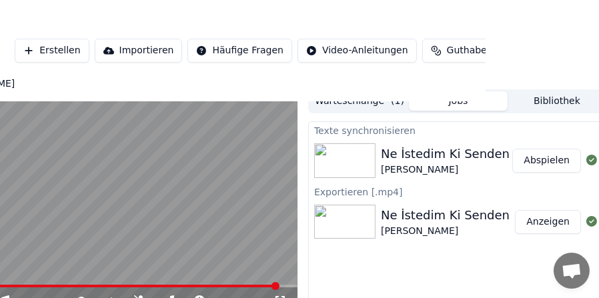
scroll to position [12, 122]
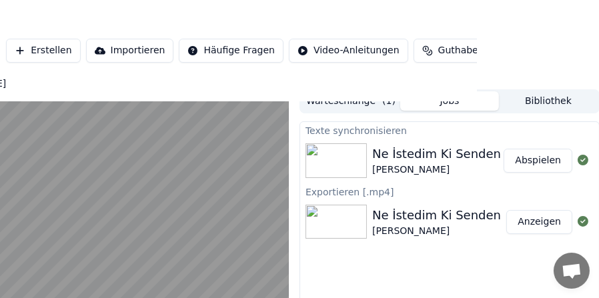
click at [540, 219] on button "Anzeigen" at bounding box center [539, 222] width 66 height 24
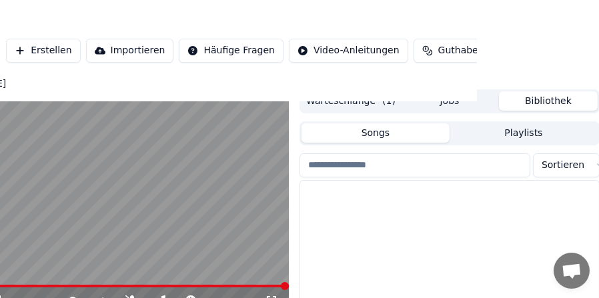
click at [542, 102] on button "Bibliothek" at bounding box center [548, 100] width 99 height 19
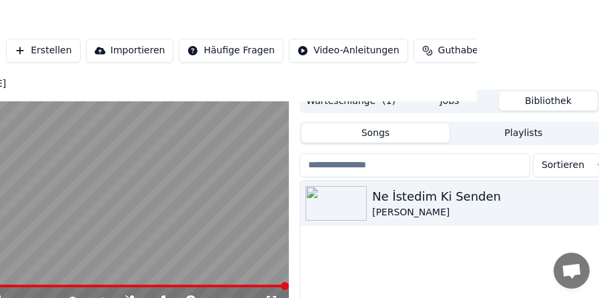
scroll to position [12, 123]
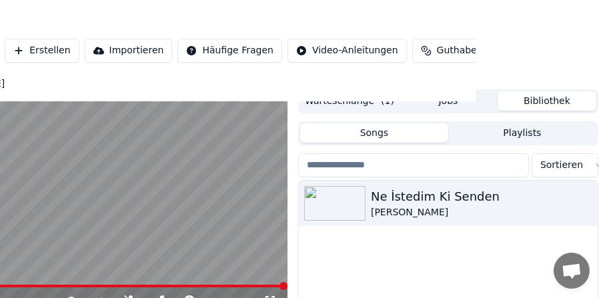
click at [368, 104] on button "Warteschlange ( 1 )" at bounding box center [349, 100] width 99 height 19
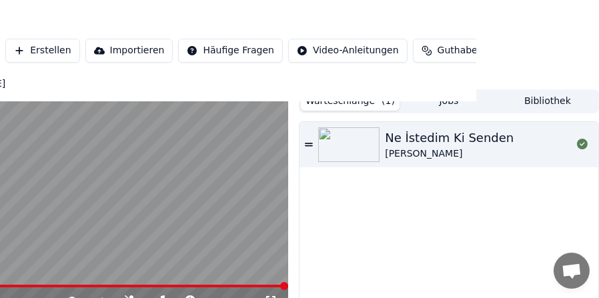
scroll to position [12, 122]
click at [442, 101] on button "Jobs" at bounding box center [449, 100] width 99 height 19
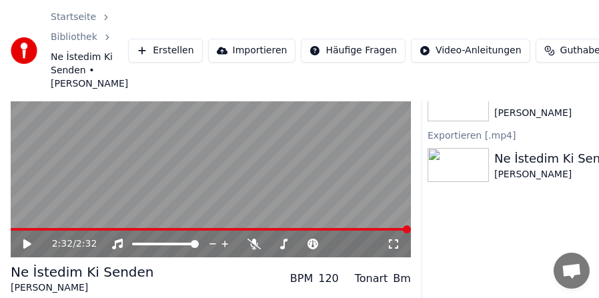
scroll to position [0, 0]
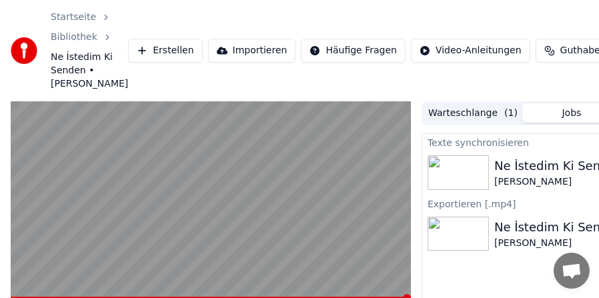
click at [527, 163] on div "Ne İstedim Ki Senden" at bounding box center [558, 166] width 129 height 19
click at [508, 236] on div "Ne İstedim Ki Senden" at bounding box center [558, 227] width 129 height 19
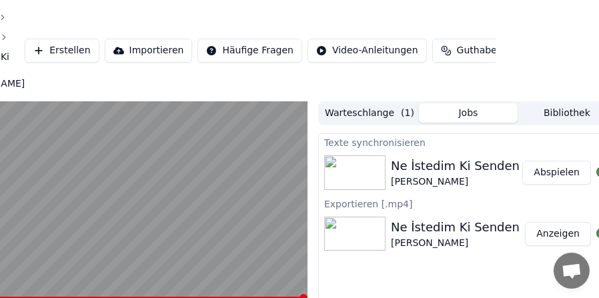
scroll to position [0, 122]
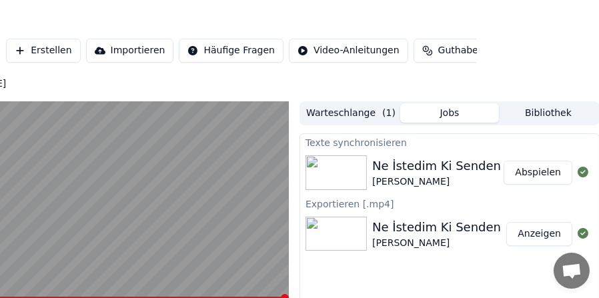
click at [543, 233] on button "Anzeigen" at bounding box center [539, 234] width 66 height 24
click at [542, 230] on button "Anzeigen" at bounding box center [539, 234] width 66 height 24
click at [427, 238] on div "[PERSON_NAME]" at bounding box center [436, 243] width 129 height 13
click at [553, 231] on button "Anzeigen" at bounding box center [539, 234] width 66 height 24
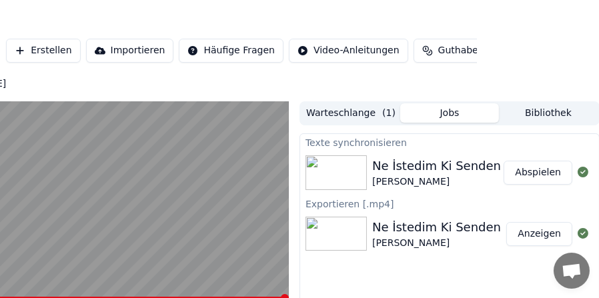
click at [553, 231] on button "Anzeigen" at bounding box center [539, 234] width 66 height 24
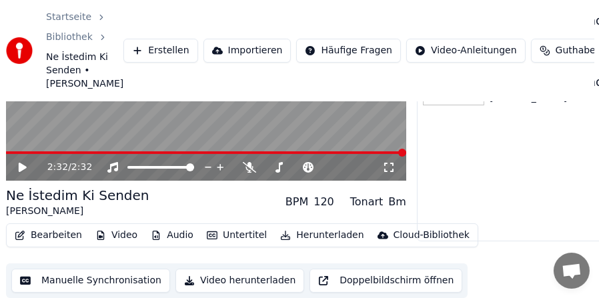
scroll to position [145, 0]
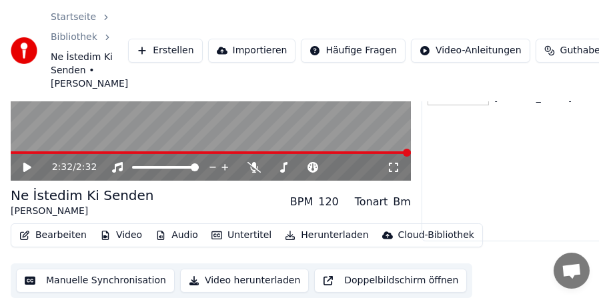
click at [319, 234] on button "Herunterladen" at bounding box center [326, 235] width 94 height 19
click at [236, 278] on button "Video herunterladen" at bounding box center [244, 281] width 129 height 24
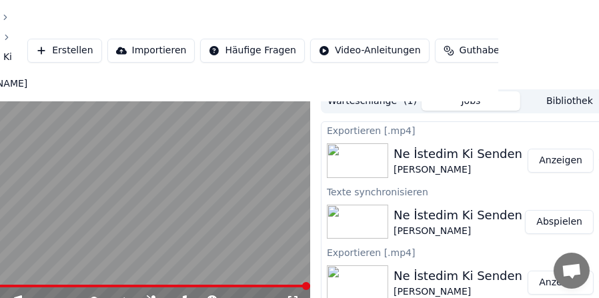
scroll to position [12, 122]
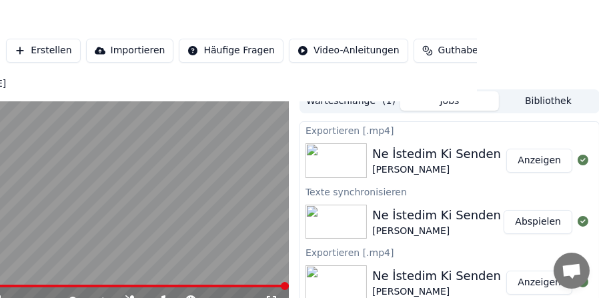
click at [538, 161] on button "Anzeigen" at bounding box center [539, 161] width 66 height 24
